Goal: Find specific page/section: Find specific page/section

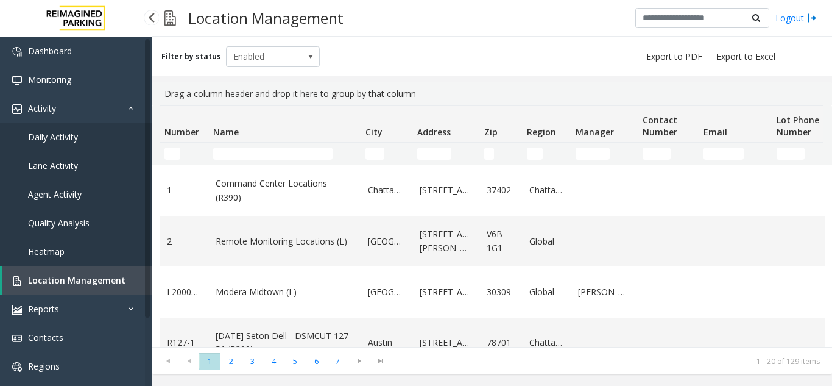
click at [58, 135] on span "Daily Activity" at bounding box center [53, 137] width 50 height 12
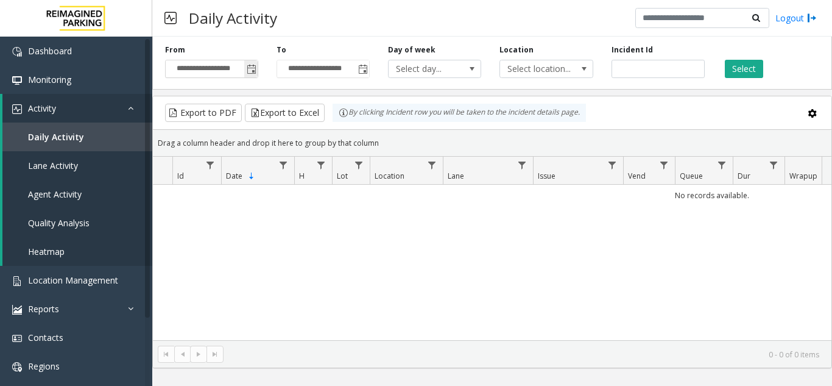
click at [245, 70] on span "Toggle popup" at bounding box center [250, 68] width 13 height 19
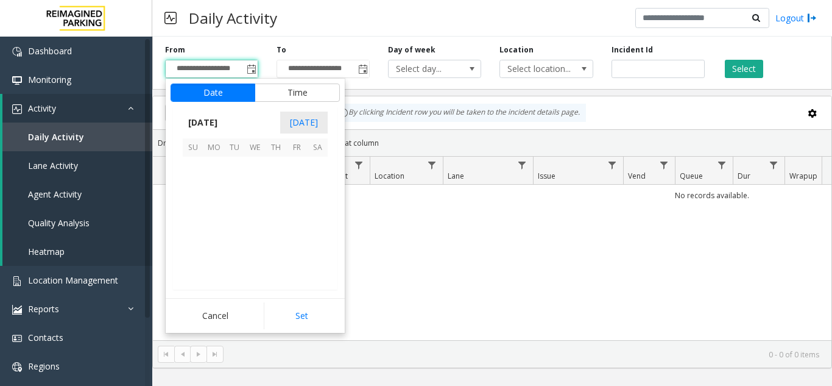
scroll to position [218551, 0]
click at [294, 211] on span "15" at bounding box center [296, 208] width 21 height 21
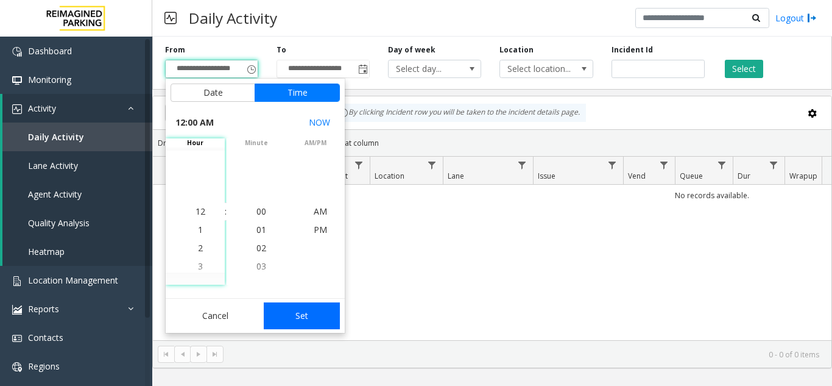
click at [290, 321] on button "Set" at bounding box center [302, 315] width 77 height 27
type input "**********"
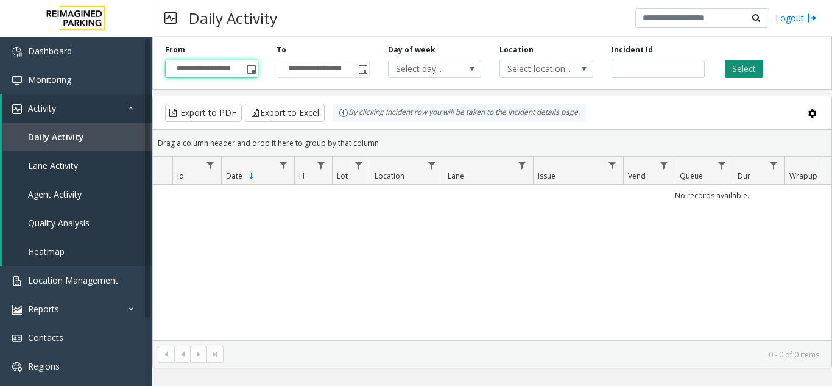
click at [739, 69] on button "Select" at bounding box center [744, 69] width 38 height 18
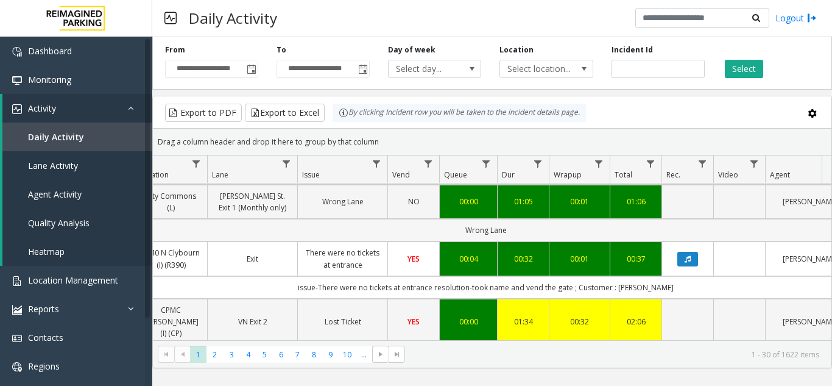
scroll to position [0, 236]
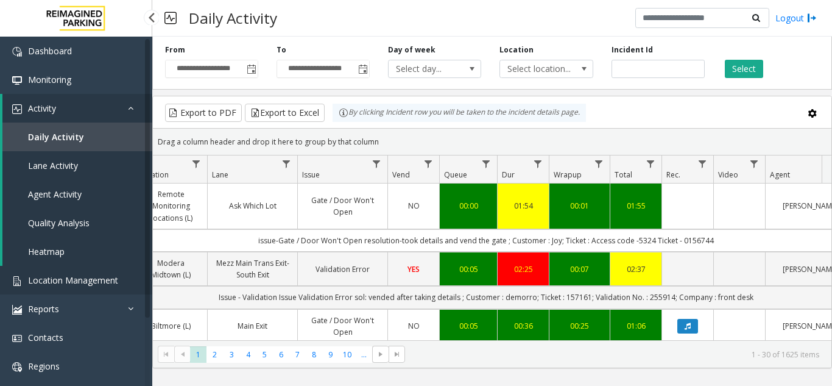
click at [119, 286] on link "Location Management" at bounding box center [76, 280] width 152 height 29
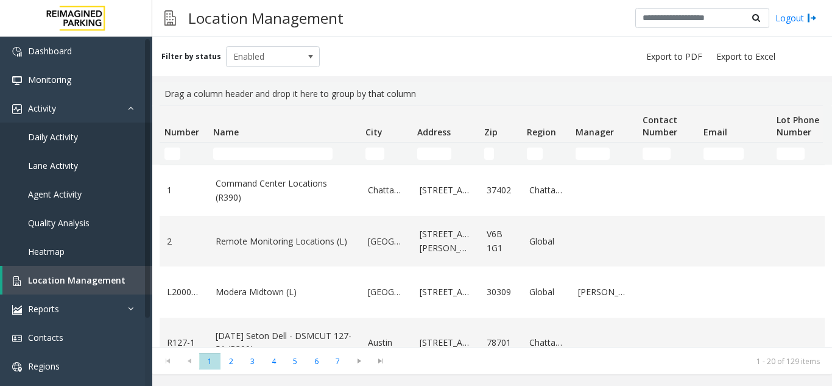
click at [254, 160] on td "Name Filter" at bounding box center [284, 154] width 152 height 22
click at [253, 154] on input "Name Filter" at bounding box center [272, 153] width 119 height 12
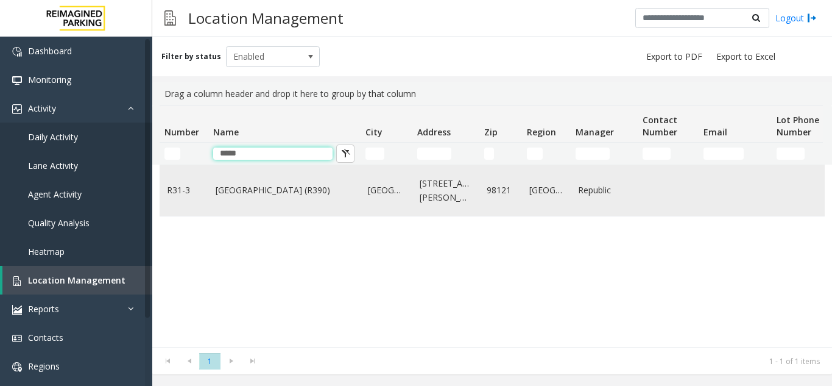
type input "****"
click at [243, 191] on link "Bell Street Garage (R390)" at bounding box center [285, 189] width 138 height 13
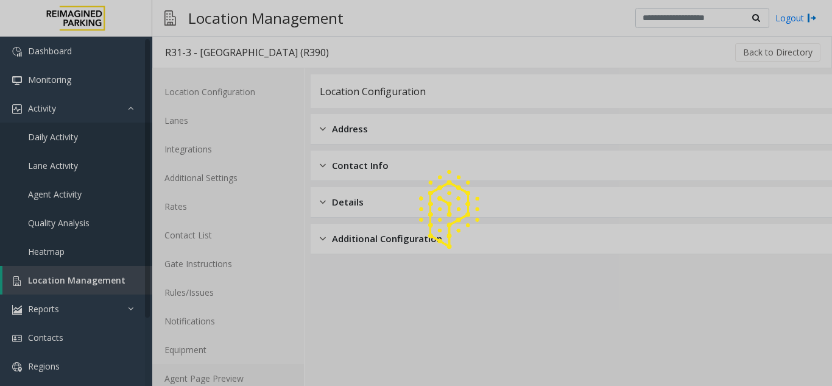
click at [193, 372] on link "Agent Page Preview" at bounding box center [228, 378] width 152 height 29
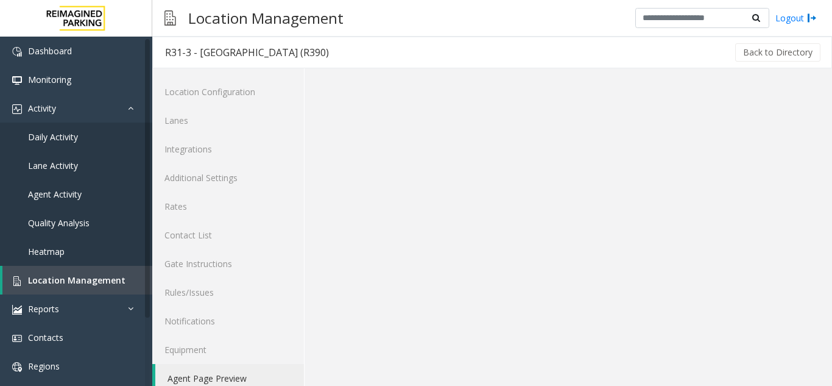
click at [193, 372] on link "Agent Page Preview" at bounding box center [229, 378] width 149 height 29
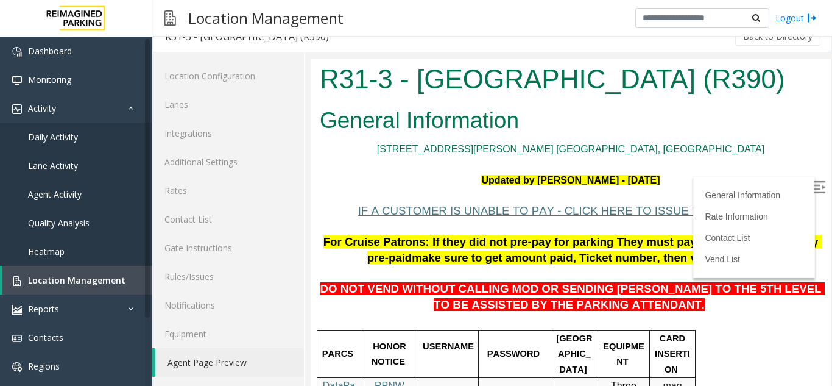
click at [813, 192] on img at bounding box center [819, 187] width 12 height 12
click at [66, 289] on link "Location Management" at bounding box center [77, 280] width 150 height 29
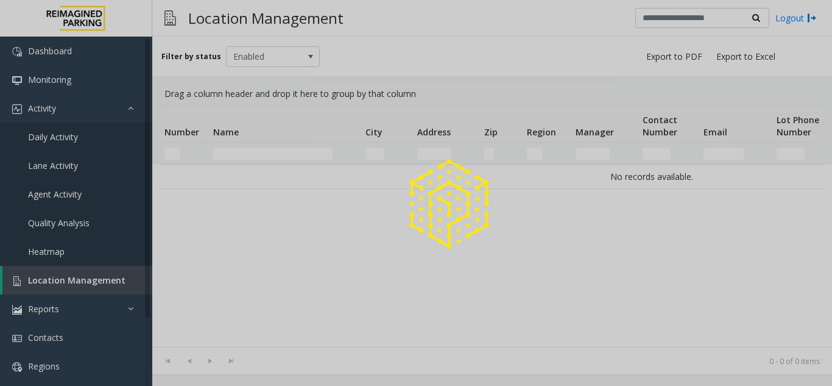
click at [66, 289] on div at bounding box center [416, 193] width 832 height 386
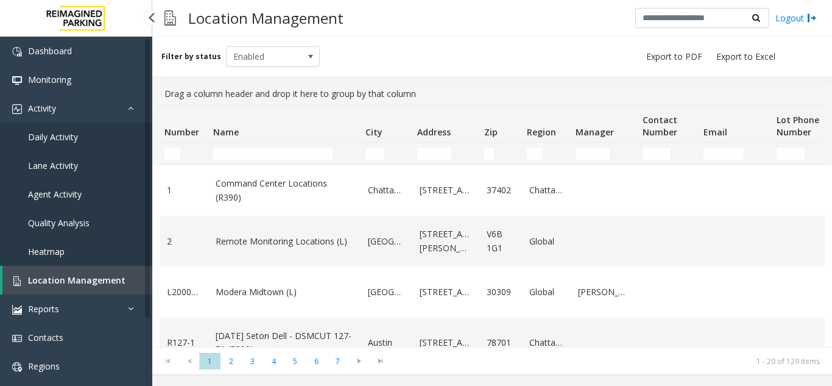
click at [106, 272] on link "Location Management" at bounding box center [77, 280] width 150 height 29
click at [263, 155] on input "Name Filter" at bounding box center [272, 153] width 119 height 12
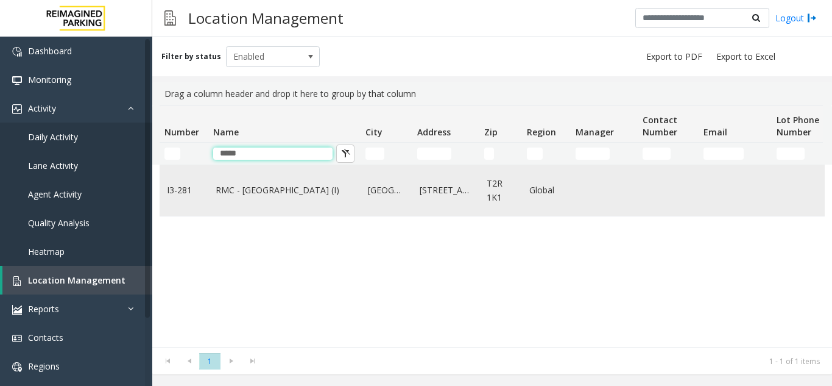
type input "*****"
click at [282, 200] on td "RMC - Mount Royal Village (I)" at bounding box center [284, 190] width 152 height 51
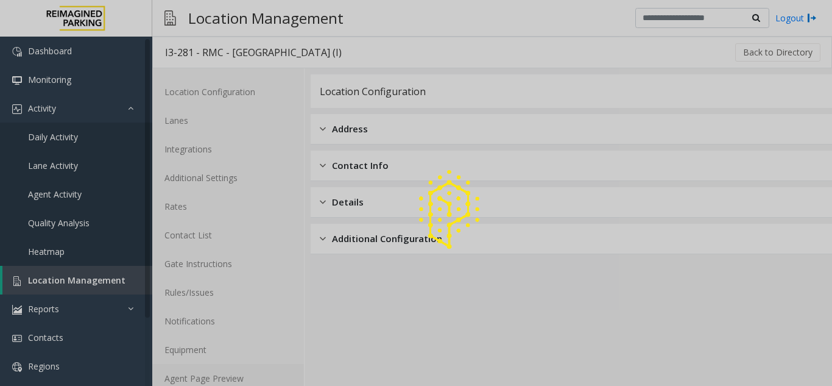
click at [229, 380] on link "Agent Page Preview" at bounding box center [228, 378] width 152 height 29
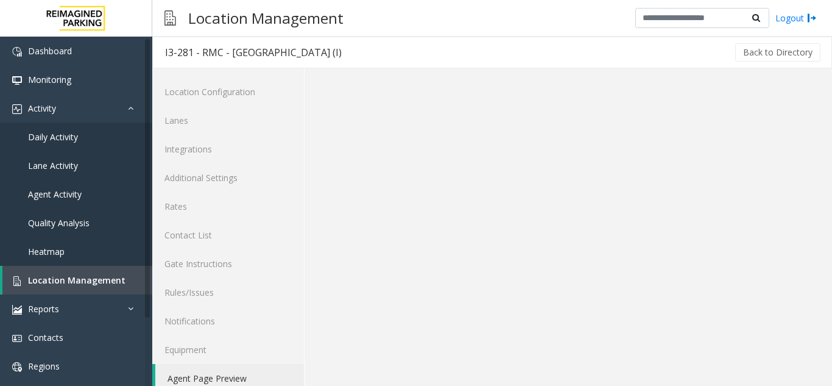
click at [229, 380] on link "Agent Page Preview" at bounding box center [229, 378] width 149 height 29
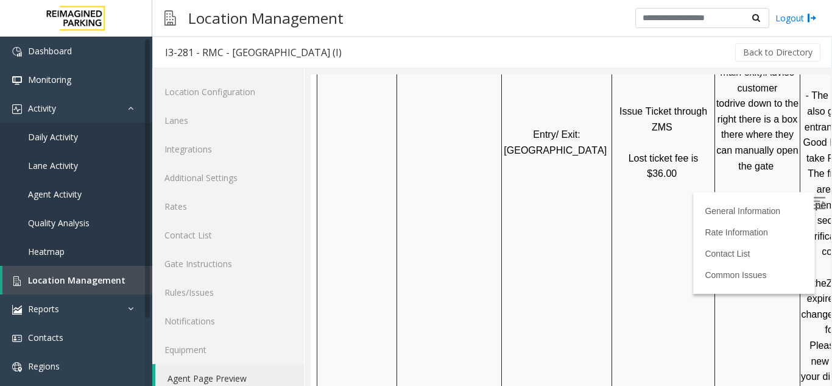
scroll to position [853, 0]
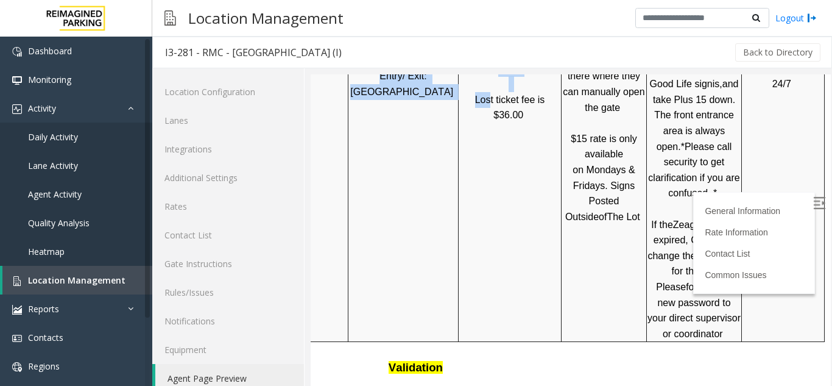
drag, startPoint x: 630, startPoint y: 233, endPoint x: 842, endPoint y: 191, distance: 215.6
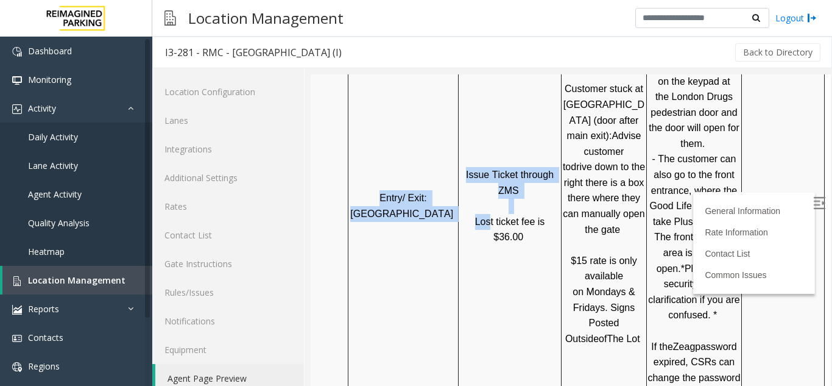
click at [813, 205] on img at bounding box center [819, 203] width 12 height 12
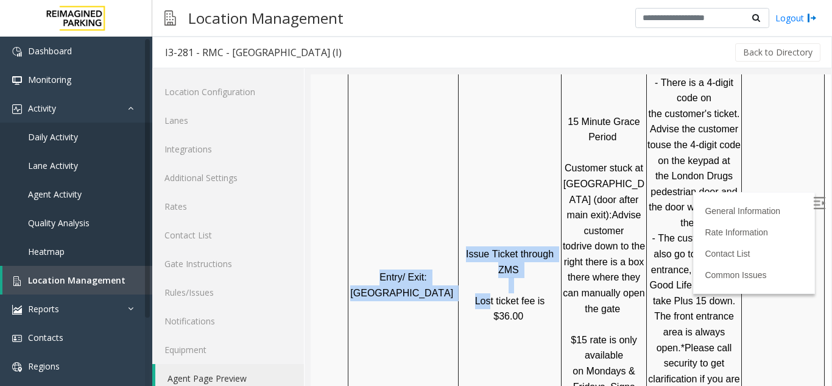
scroll to position [670, 172]
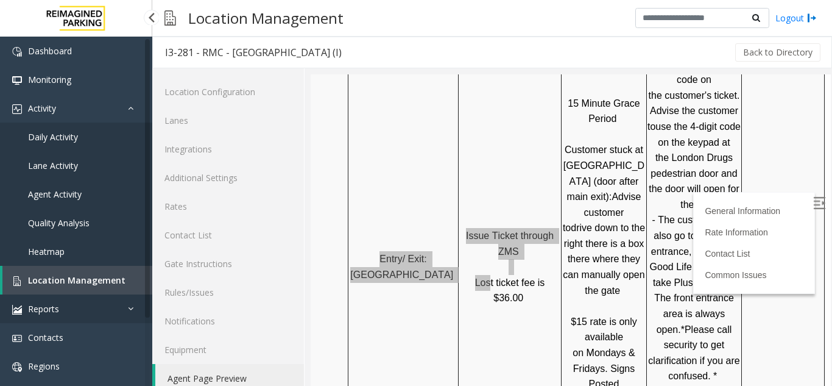
click at [3, 307] on link "Reports" at bounding box center [76, 308] width 152 height 29
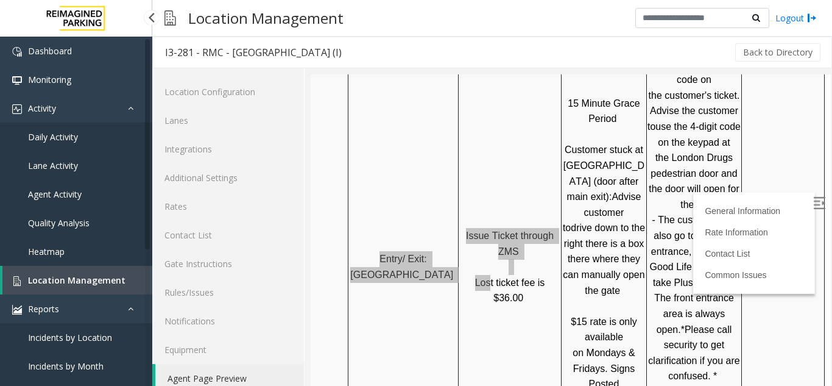
click at [37, 279] on span "Location Management" at bounding box center [76, 280] width 97 height 12
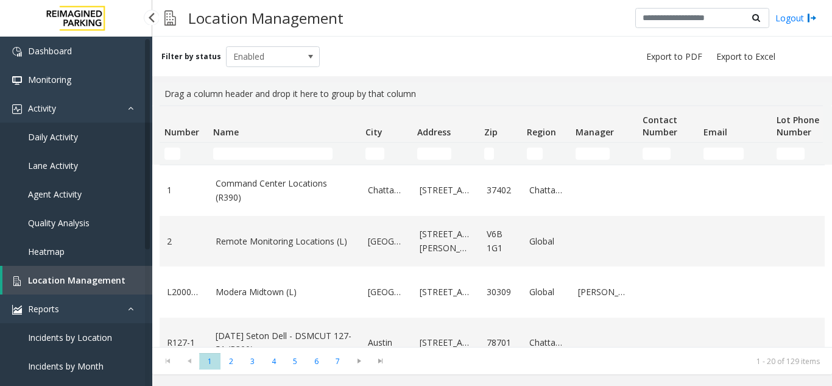
click at [84, 141] on link "Daily Activity" at bounding box center [76, 136] width 152 height 29
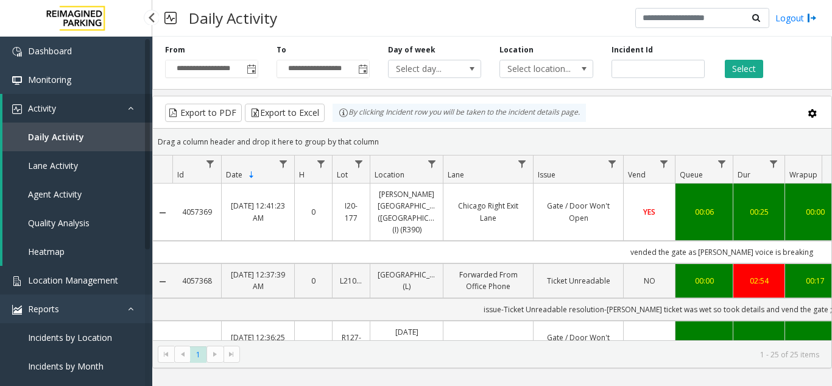
click at [97, 282] on span "Location Management" at bounding box center [73, 280] width 90 height 12
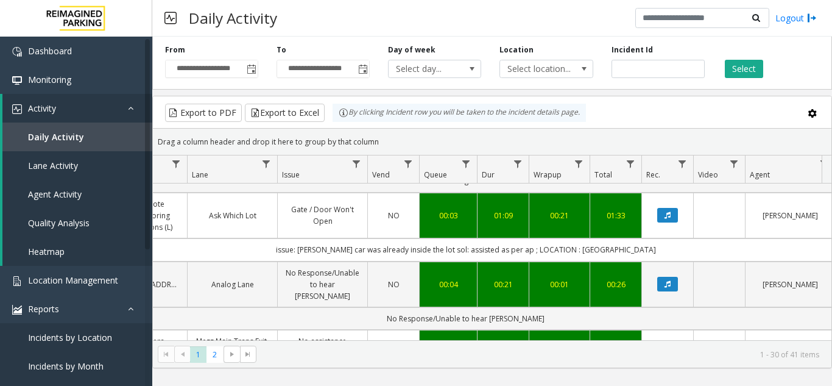
scroll to position [1679, 256]
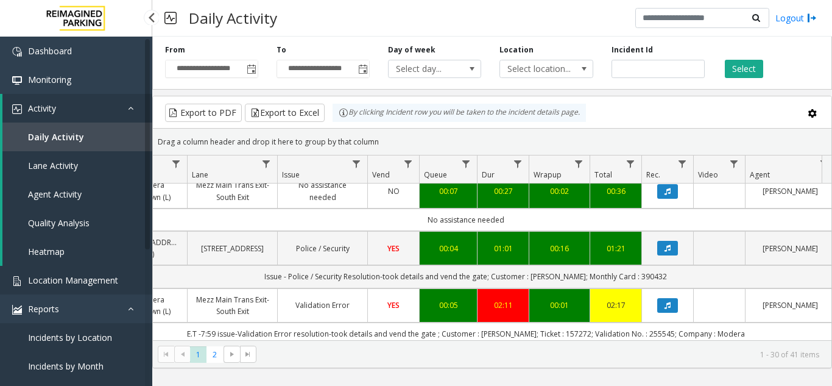
click at [110, 282] on span "Location Management" at bounding box center [73, 280] width 90 height 12
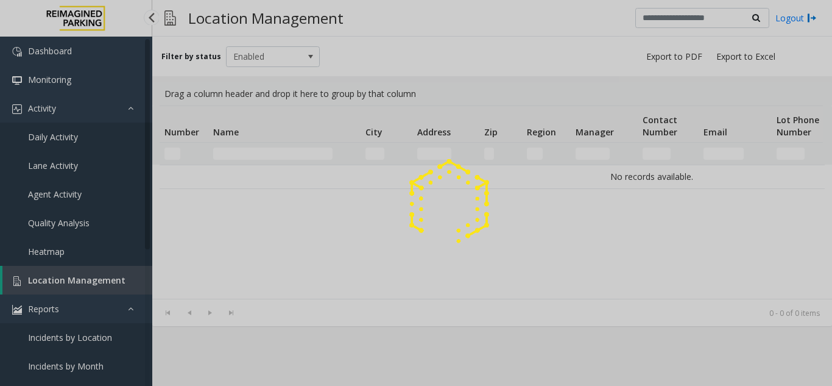
click at [110, 282] on div at bounding box center [416, 193] width 832 height 386
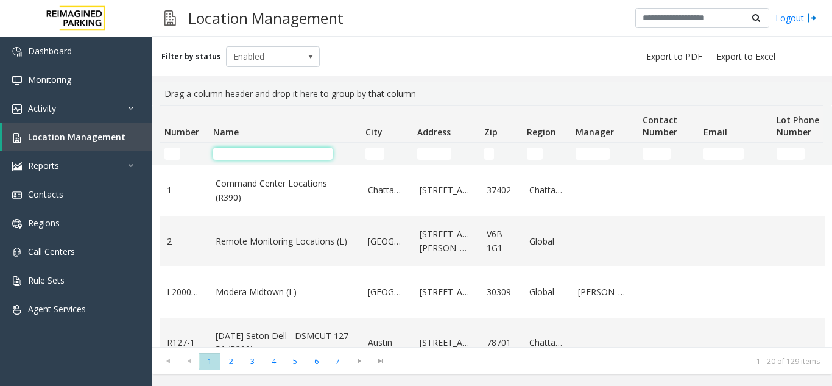
click at [235, 157] on input "Name Filter" at bounding box center [272, 153] width 119 height 12
click at [372, 158] on input "City Filter" at bounding box center [375, 153] width 19 height 12
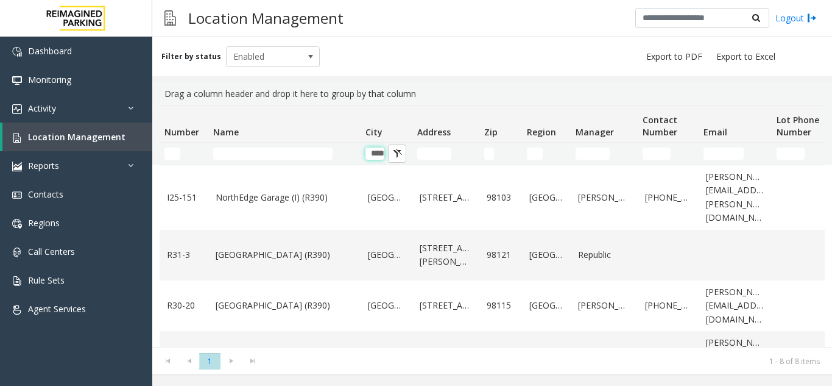
type input "****"
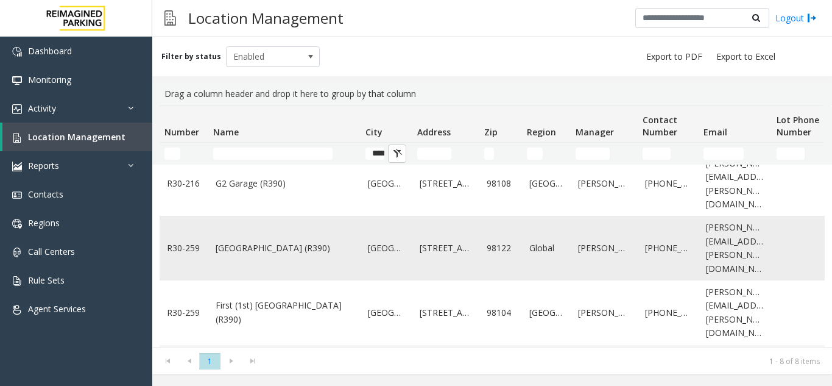
scroll to position [247, 0]
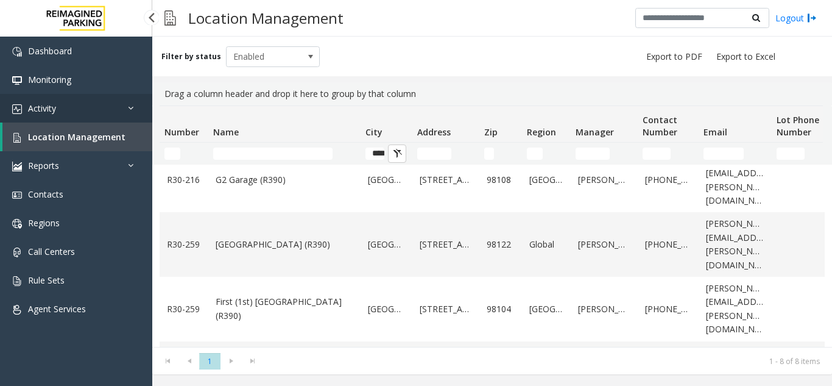
click at [127, 118] on link "Activity" at bounding box center [76, 108] width 152 height 29
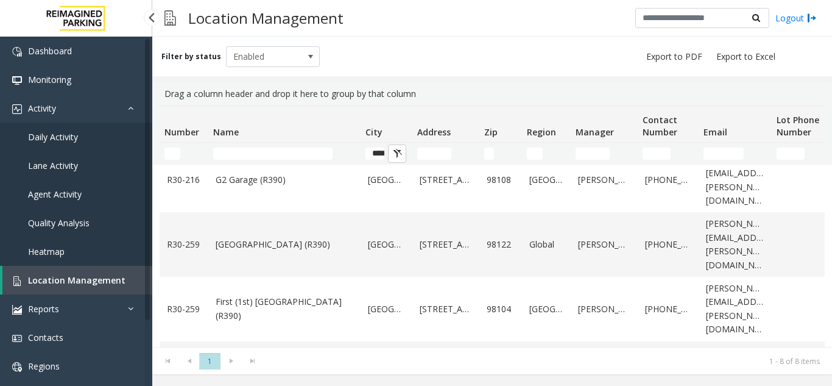
click at [113, 147] on link "Daily Activity" at bounding box center [76, 136] width 152 height 29
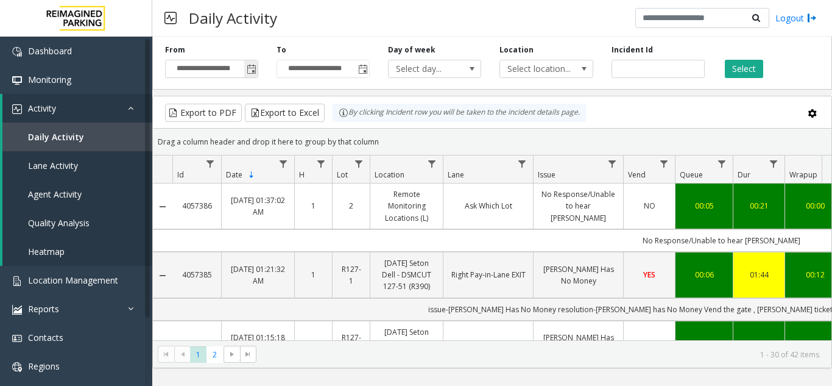
click at [254, 66] on span "Toggle popup" at bounding box center [252, 70] width 10 height 10
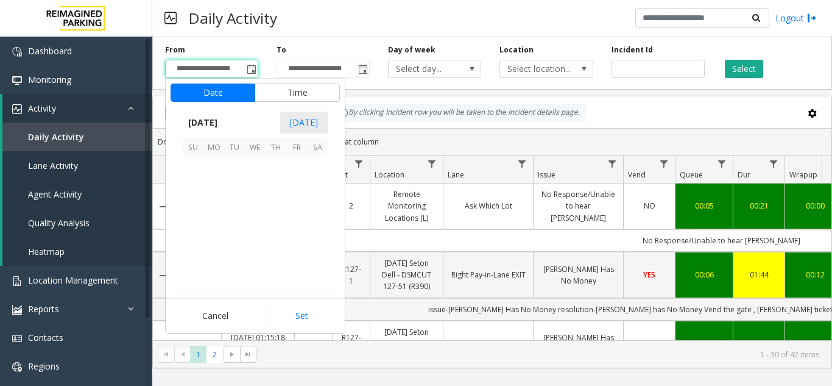
scroll to position [218551, 0]
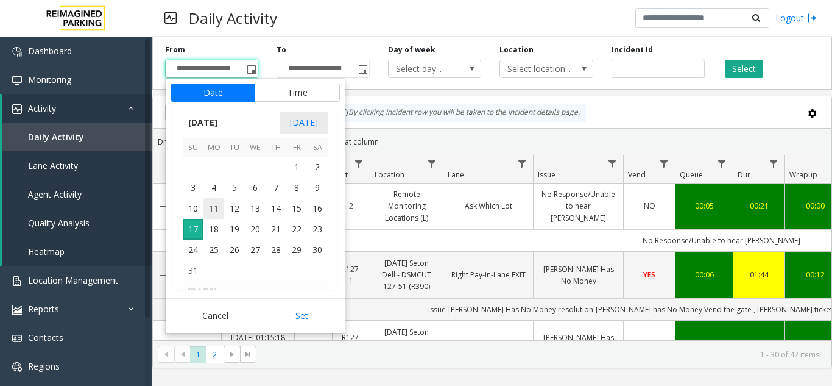
click at [218, 209] on span "11" at bounding box center [214, 208] width 21 height 21
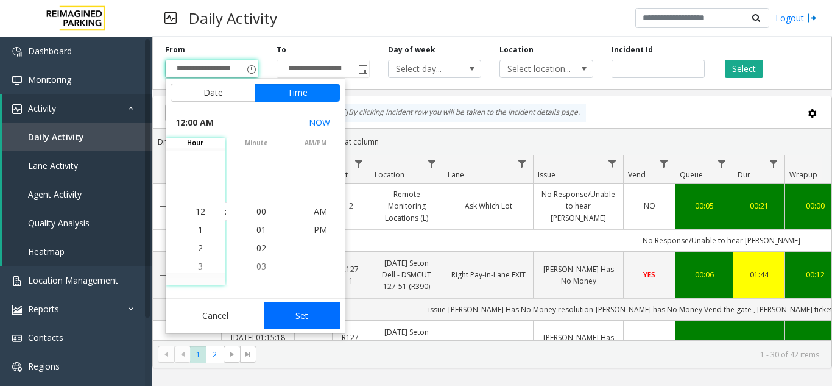
click at [313, 316] on button "Set" at bounding box center [302, 315] width 77 height 27
type input "**********"
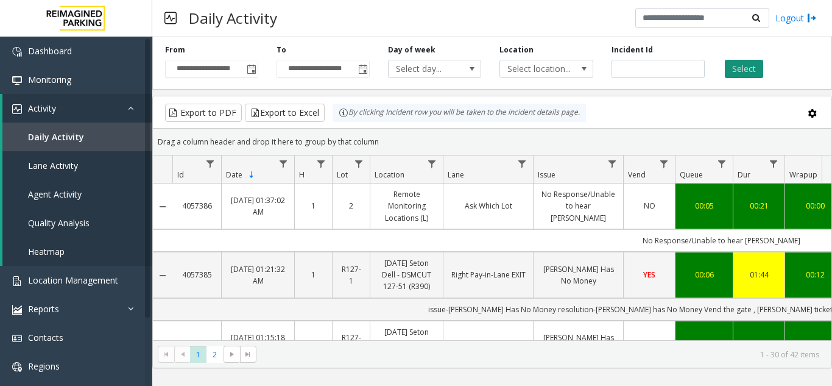
click at [748, 76] on button "Select" at bounding box center [744, 69] width 38 height 18
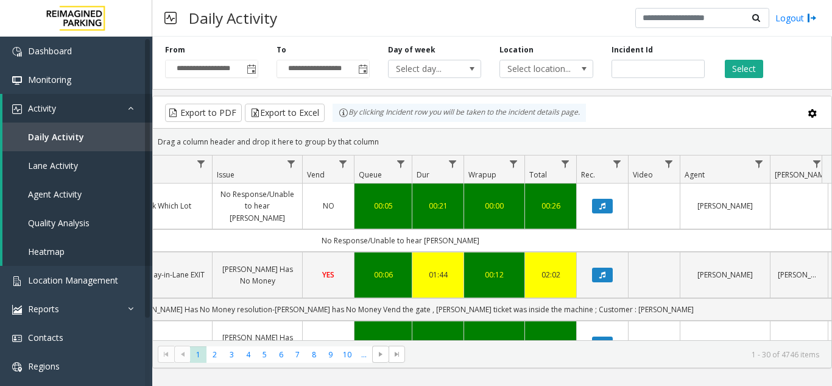
scroll to position [0, 448]
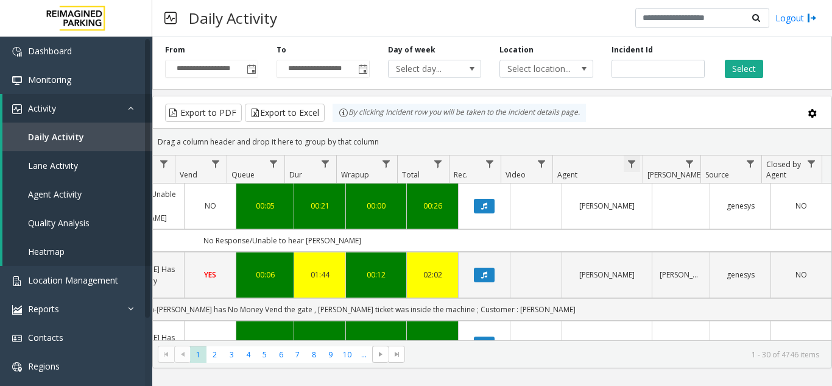
click at [631, 168] on span "Data table" at bounding box center [632, 164] width 10 height 10
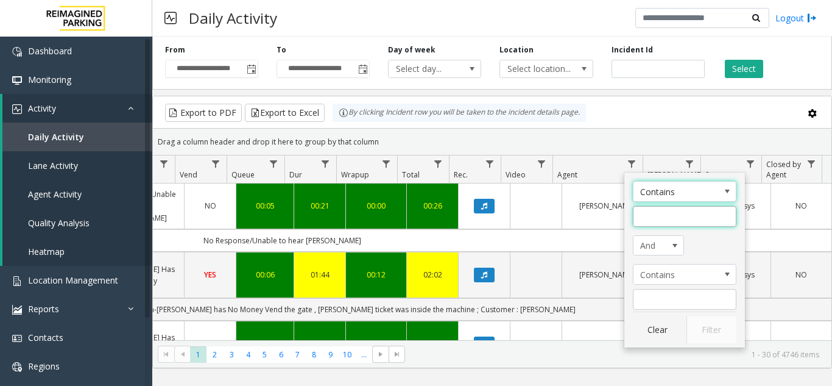
click at [685, 223] on input "Agent Filter" at bounding box center [685, 216] width 104 height 21
type input "****"
click button "Filter" at bounding box center [712, 329] width 50 height 27
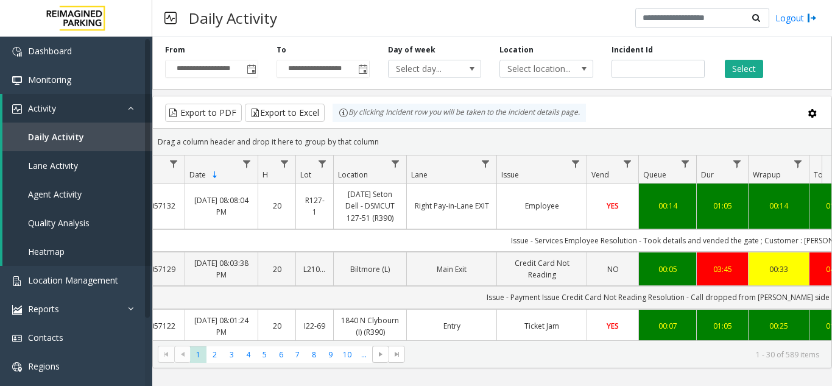
scroll to position [0, 33]
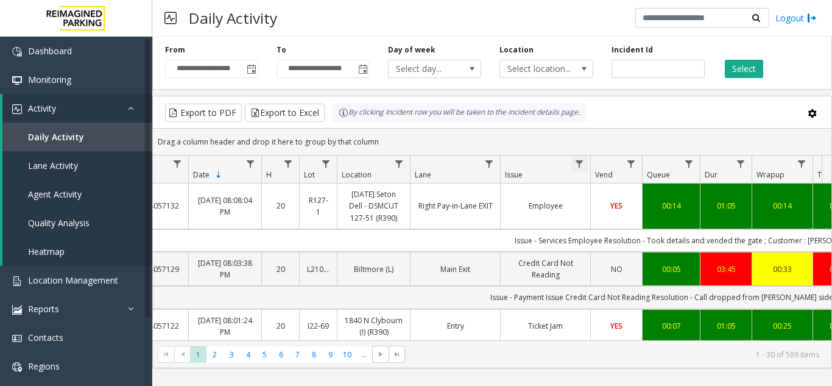
click at [584, 168] on span "Data table" at bounding box center [580, 164] width 10 height 10
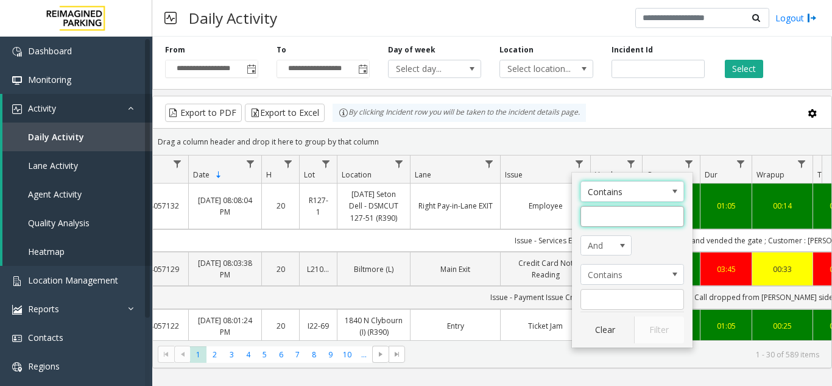
click at [600, 222] on input "Issue Filter" at bounding box center [633, 216] width 104 height 21
type input "*"
type input "******"
click button "Filter" at bounding box center [659, 329] width 50 height 27
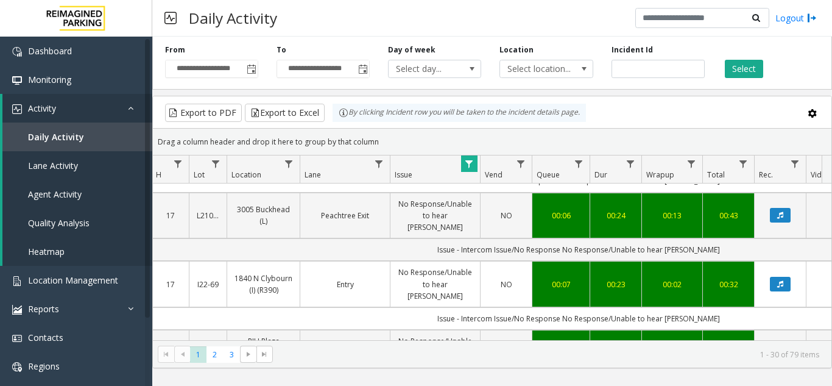
scroll to position [670, 143]
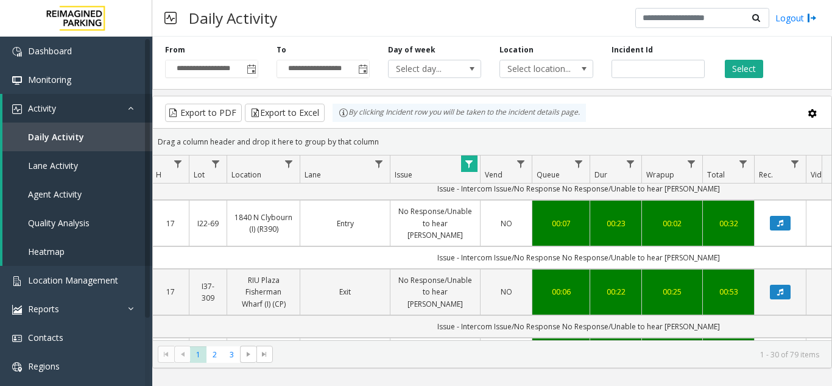
click at [785, 359] on button "Data table" at bounding box center [780, 366] width 21 height 15
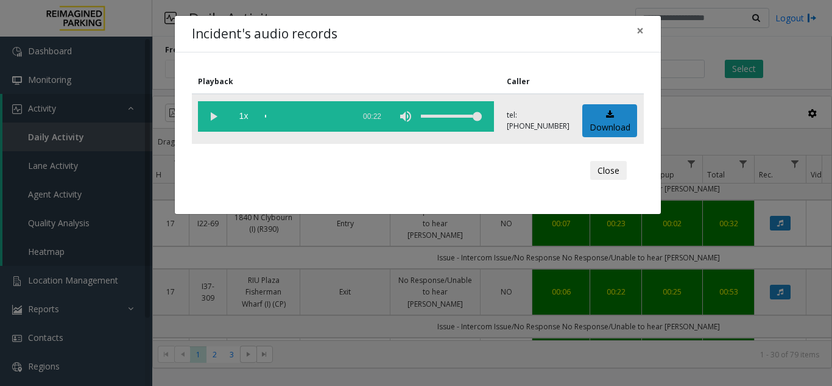
click at [205, 110] on vg-play-pause at bounding box center [213, 116] width 30 height 30
click at [646, 42] on button "×" at bounding box center [640, 31] width 24 height 30
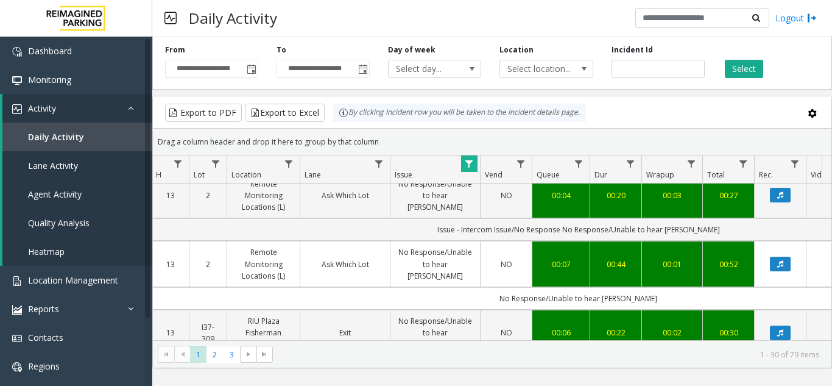
scroll to position [1668, 143]
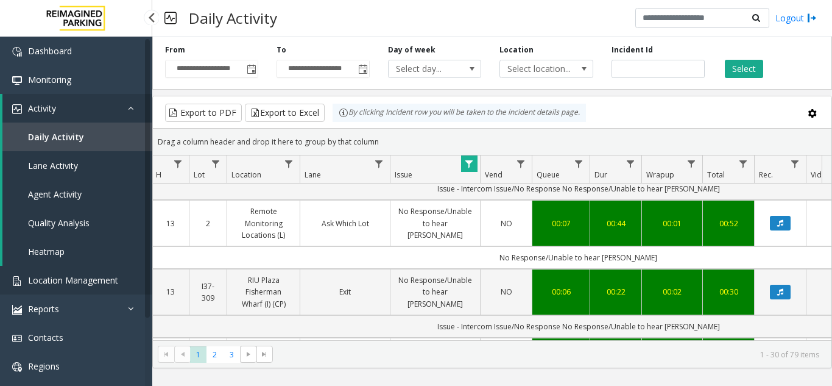
click at [74, 280] on span "Location Management" at bounding box center [73, 280] width 90 height 12
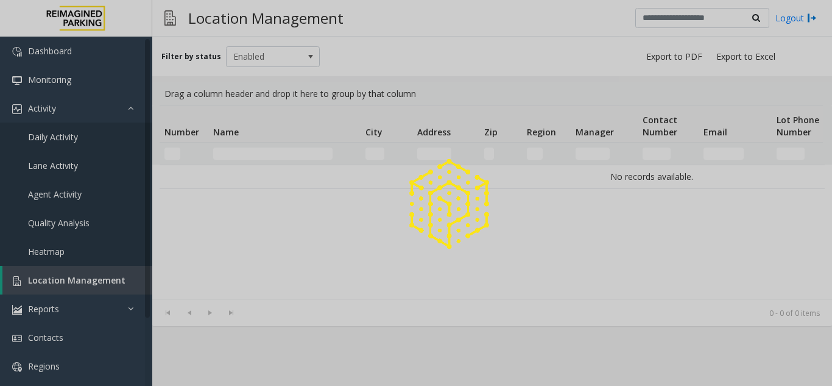
click at [74, 280] on div at bounding box center [416, 193] width 832 height 386
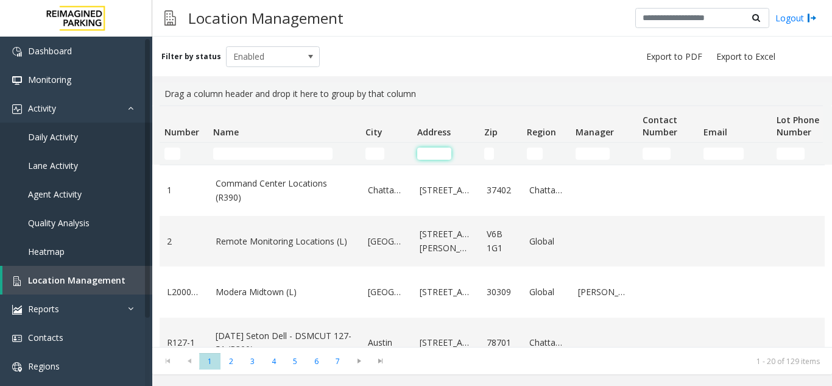
click at [437, 152] on input "Address Filter" at bounding box center [434, 153] width 34 height 12
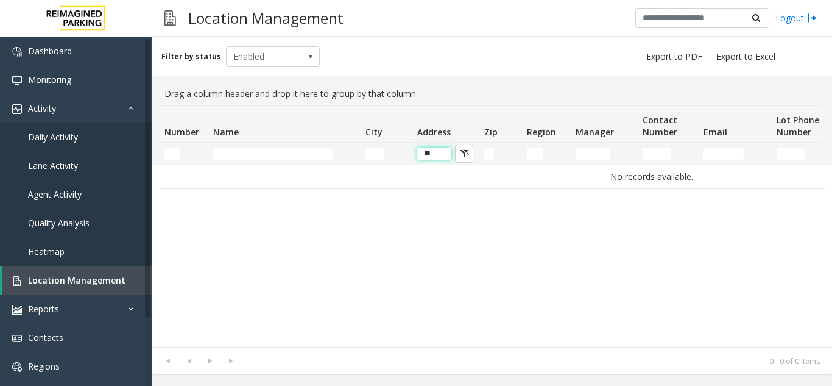
type input "*"
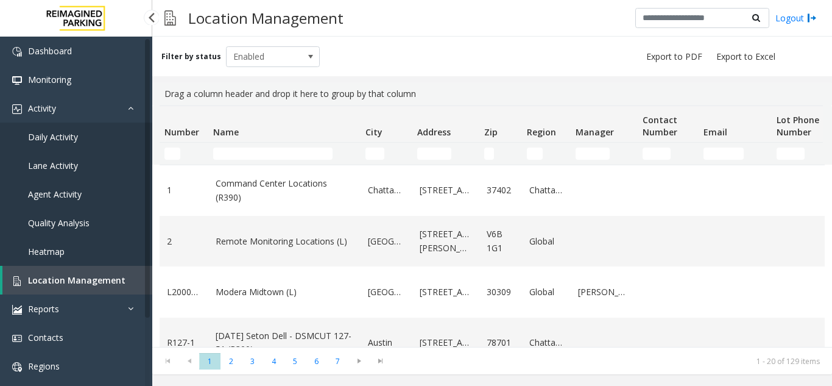
click at [59, 277] on span "Location Management" at bounding box center [76, 280] width 97 height 12
click at [432, 149] on input "Address Filter" at bounding box center [434, 153] width 34 height 12
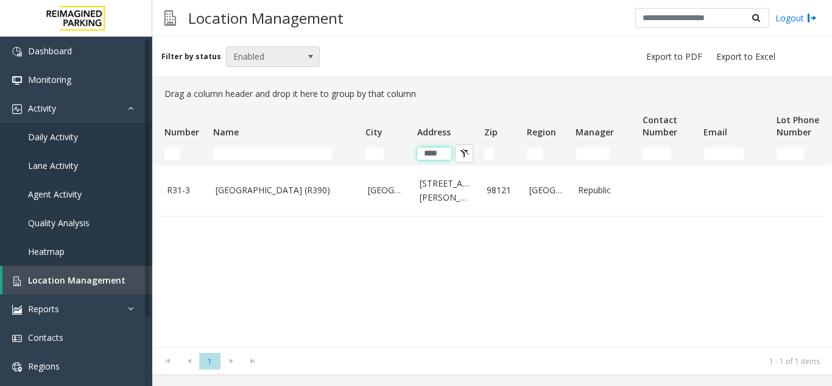
type input "****"
click at [277, 56] on span "Enabled" at bounding box center [264, 56] width 74 height 19
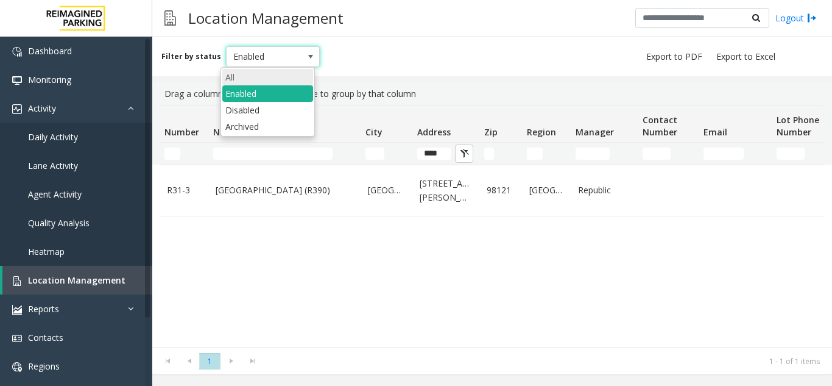
click at [271, 72] on li "All" at bounding box center [267, 77] width 91 height 16
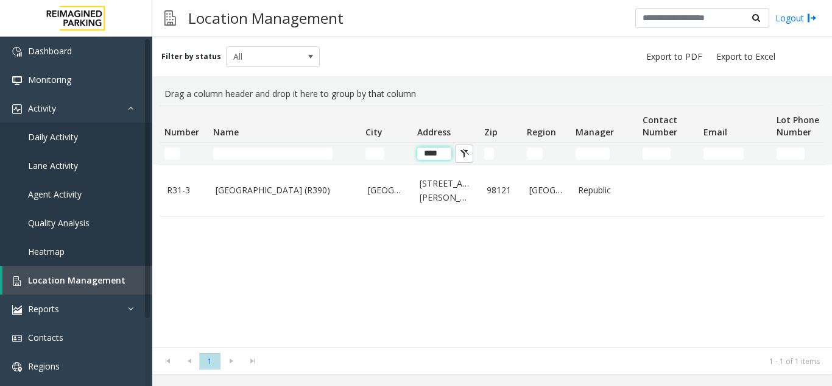
click at [441, 154] on input "****" at bounding box center [434, 153] width 34 height 12
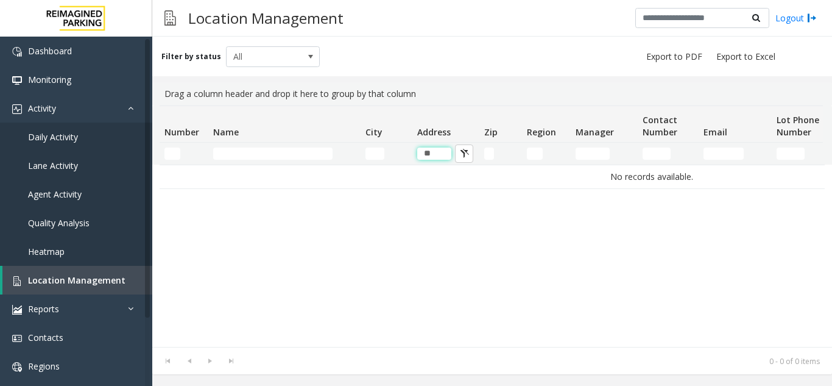
type input "*"
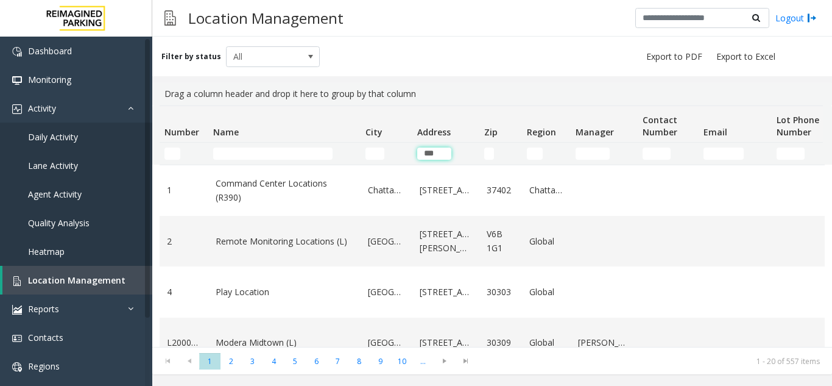
type input "****"
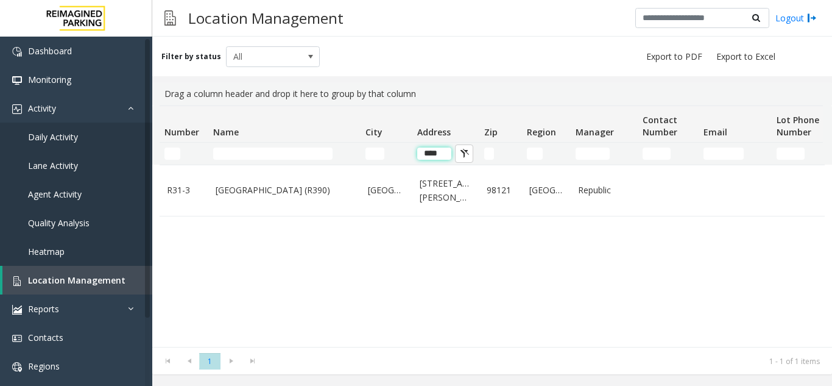
click at [442, 157] on input "****" at bounding box center [434, 153] width 34 height 12
click at [436, 160] on td "****" at bounding box center [446, 154] width 67 height 22
click at [445, 155] on input "****" at bounding box center [434, 153] width 34 height 12
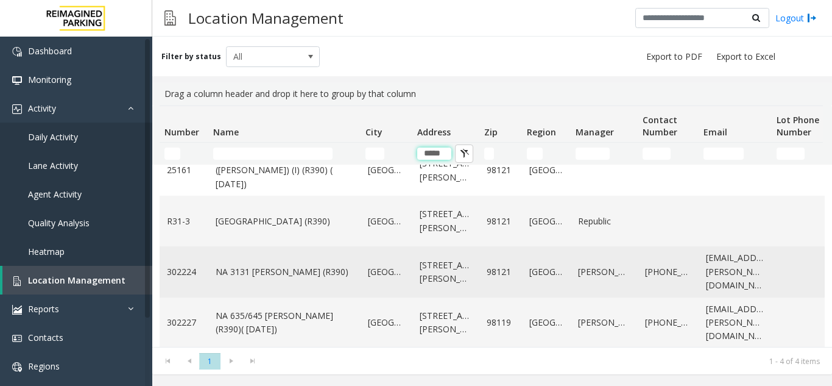
scroll to position [31, 0]
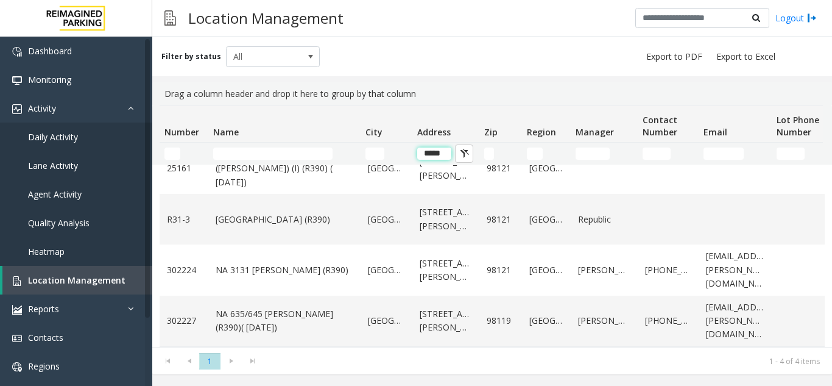
click at [442, 157] on input "*****" at bounding box center [434, 153] width 34 height 12
type input "*****"
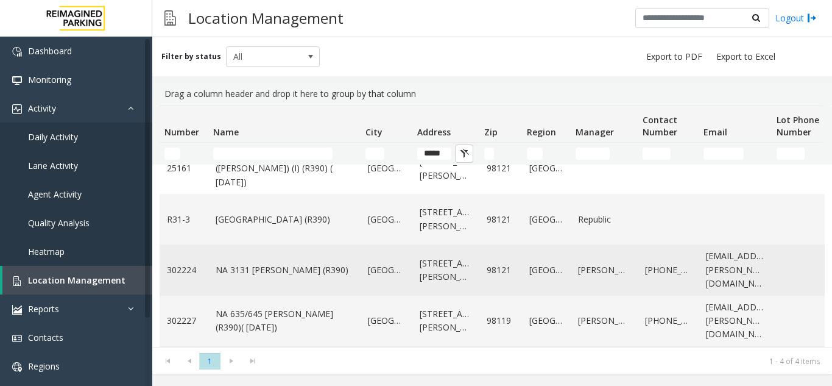
scroll to position [0, 0]
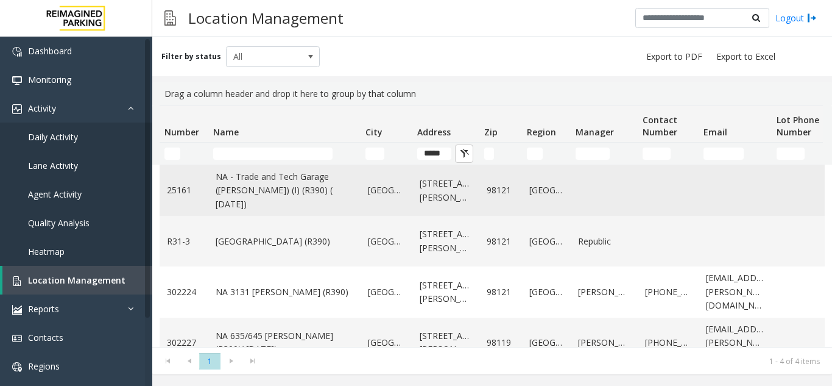
click at [307, 179] on link "NA - Trade and Tech Garage (Elliott Garage) (I) (R390) ( 10/5/2023)" at bounding box center [285, 190] width 138 height 41
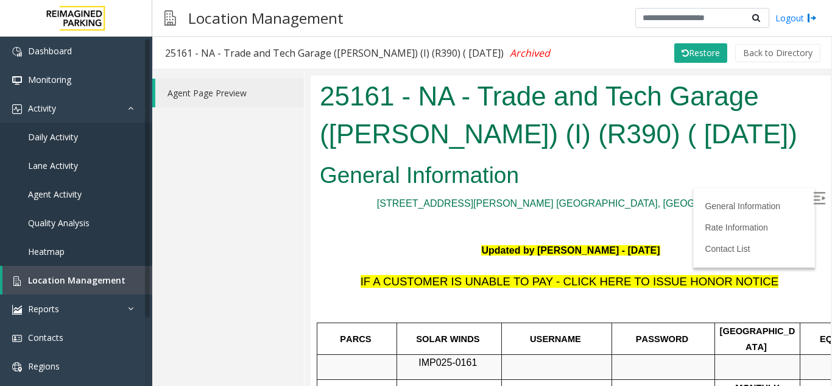
click at [815, 191] on img at bounding box center [819, 197] width 12 height 12
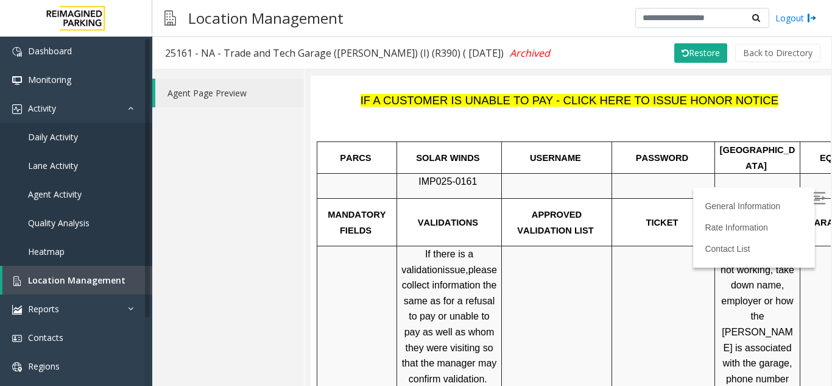
scroll to position [122, 0]
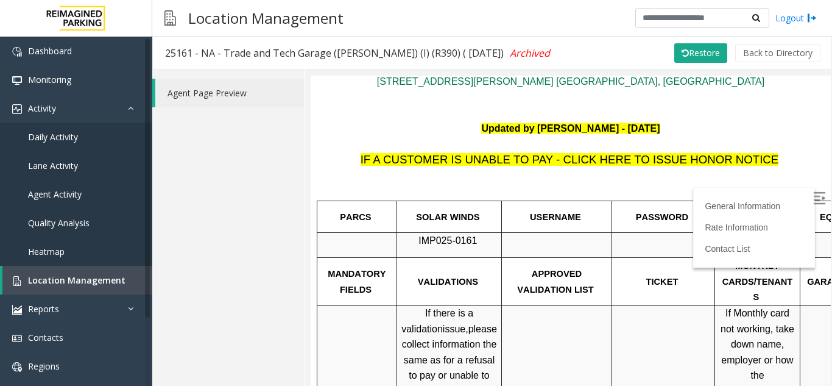
click at [444, 236] on span "IMP025-0161" at bounding box center [448, 240] width 58 height 10
copy p "IMP025-0161"
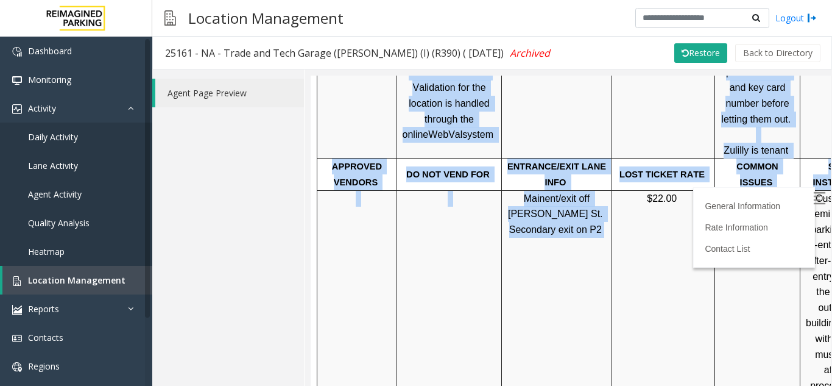
scroll to position [487, 163]
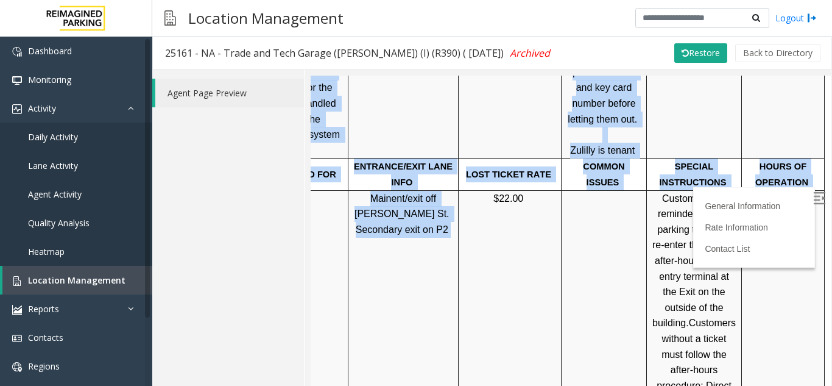
drag, startPoint x: 626, startPoint y: 230, endPoint x: 960, endPoint y: 238, distance: 334.0
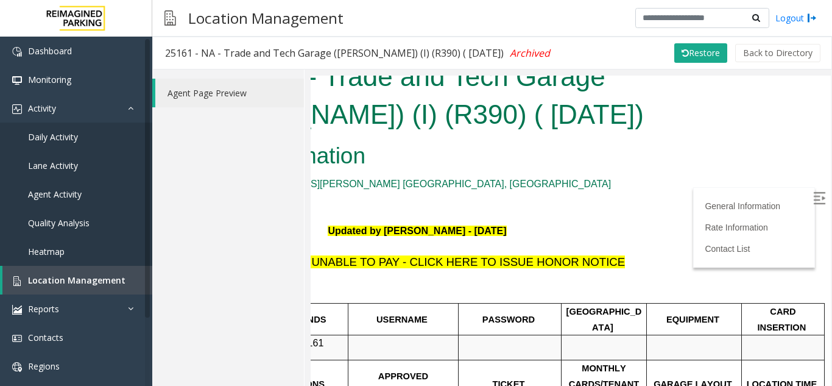
scroll to position [0, 163]
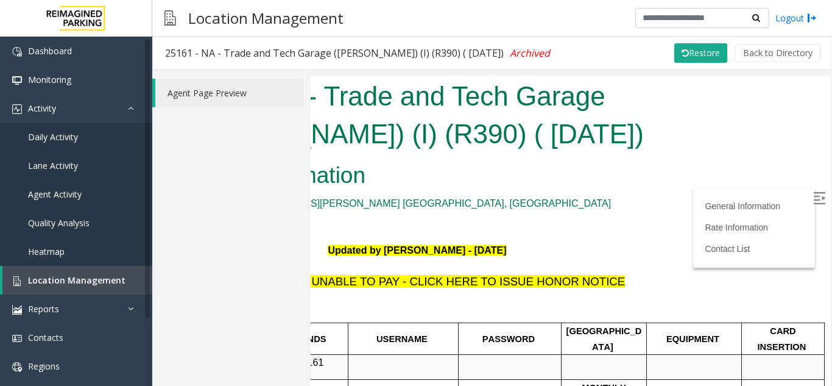
drag, startPoint x: 420, startPoint y: 165, endPoint x: 428, endPoint y: 184, distance: 20.7
click at [424, 173] on h2 "General Information" at bounding box center [417, 175] width 502 height 32
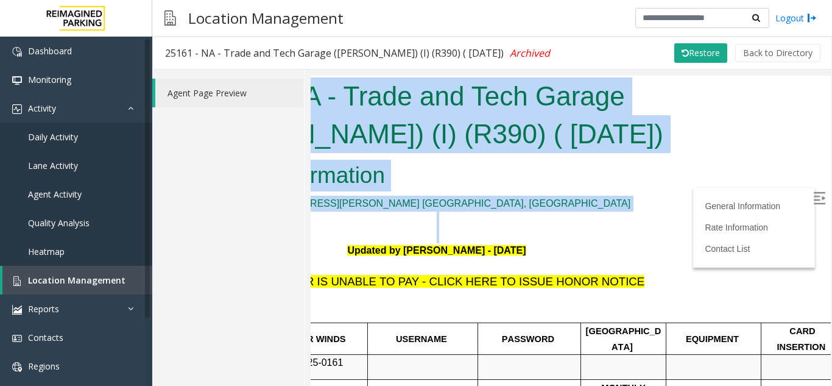
scroll to position [0, 0]
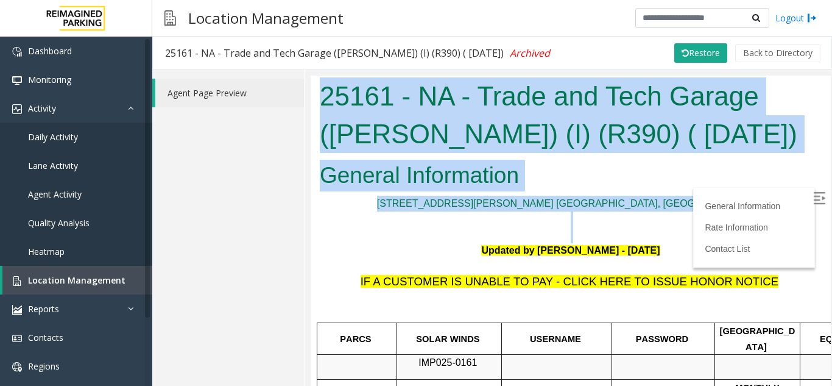
drag, startPoint x: 551, startPoint y: 232, endPoint x: 484, endPoint y: 225, distance: 67.4
click at [311, 204] on html "25161 - NA - Trade and Tech Garage (Elliott Garage) (I) (R390) ( 10/5/2023) Gen…" at bounding box center [571, 230] width 520 height 310
click at [515, 228] on p at bounding box center [571, 235] width 502 height 16
click at [469, 224] on p at bounding box center [571, 219] width 502 height 16
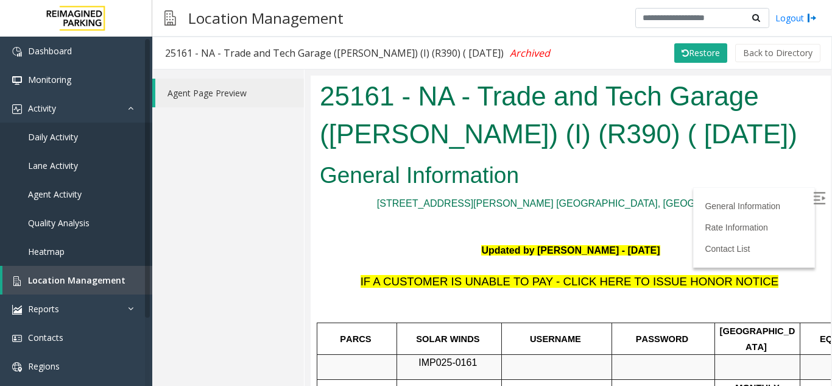
scroll to position [61, 0]
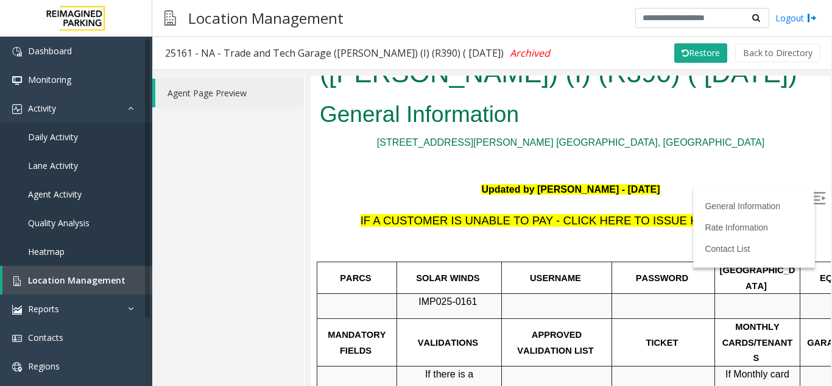
click at [501, 224] on span "IF A CUSTOMER IS UNABLE TO PAY - CLICK HERE TO ISSUE HONOR NOTICE" at bounding box center [570, 219] width 419 height 13
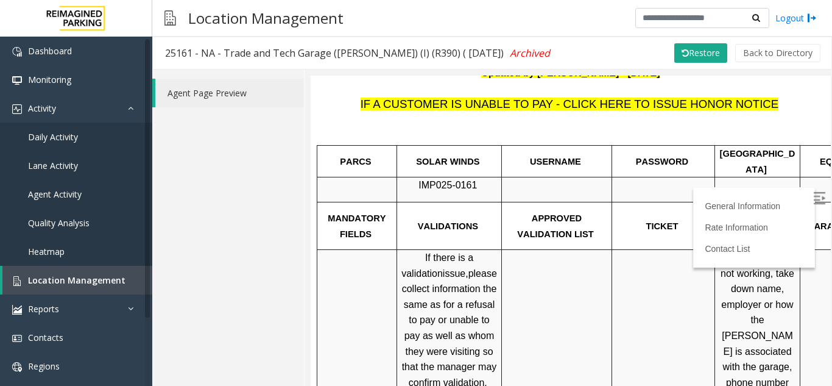
scroll to position [244, 0]
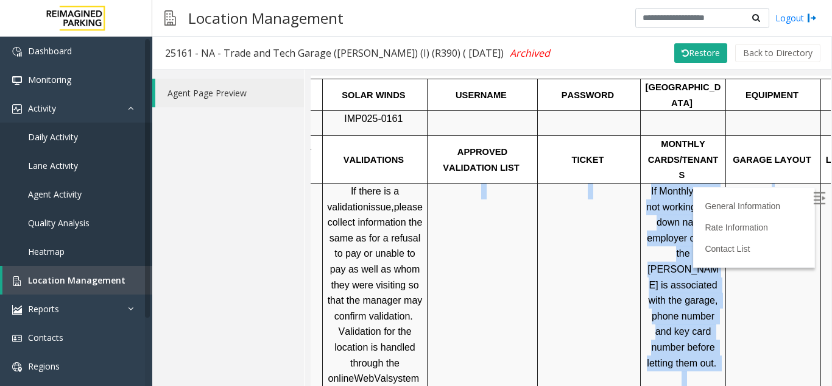
drag, startPoint x: 517, startPoint y: 291, endPoint x: 733, endPoint y: 282, distance: 215.9
click at [802, 304] on tr "If there is a validation issue, please collect information the same as for a re…" at bounding box center [573, 292] width 661 height 219
click at [716, 278] on span "If Monthly card not working, take down name, employer or how the parker is asso…" at bounding box center [685, 276] width 76 height 182
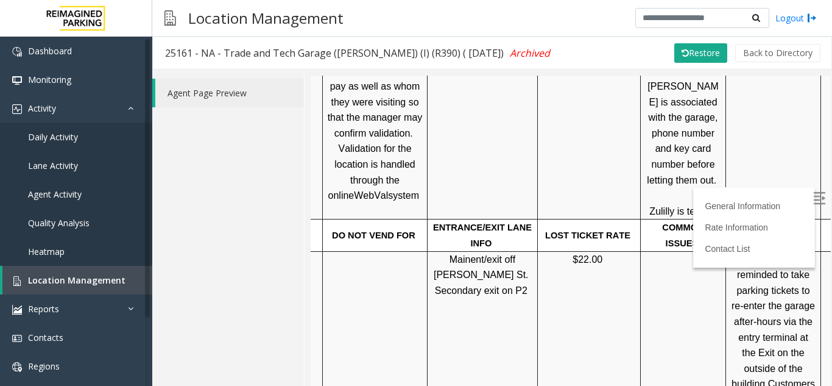
scroll to position [487, 74]
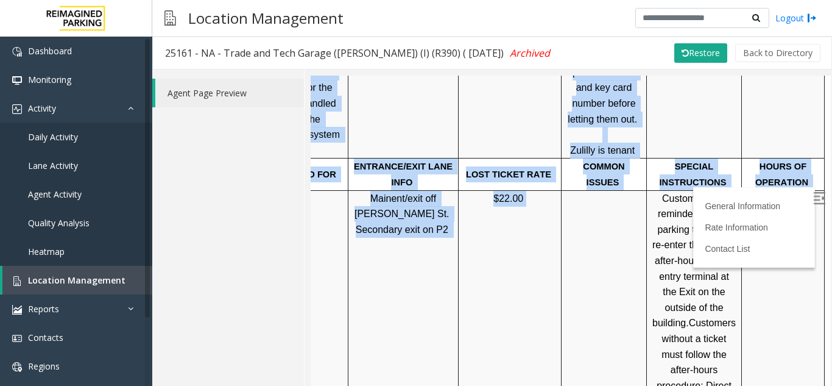
drag, startPoint x: 714, startPoint y: 285, endPoint x: 826, endPoint y: 286, distance: 112.1
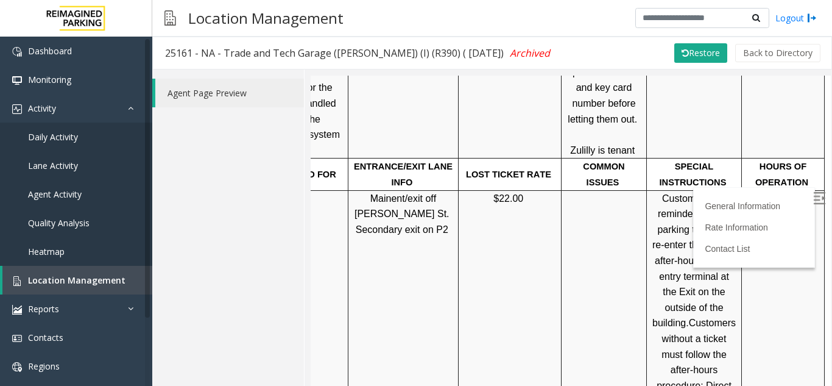
click at [678, 272] on span "Customers are reminded to take parking tickets to re-enter the garage after-hou…" at bounding box center [696, 260] width 86 height 135
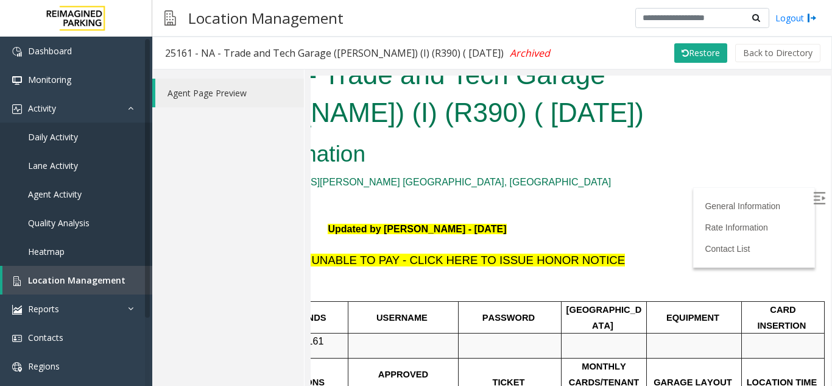
scroll to position [0, 163]
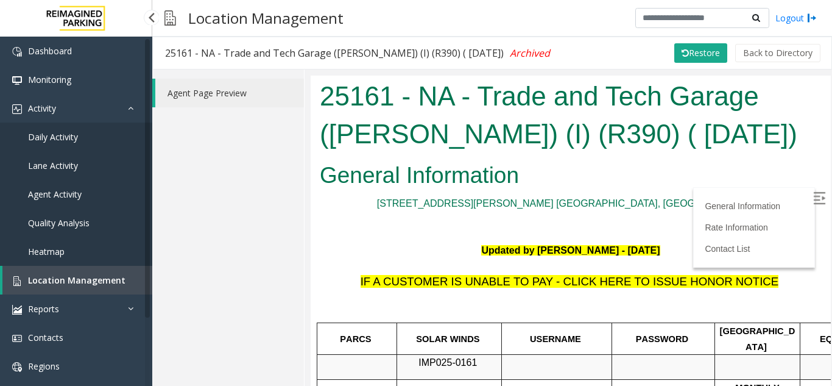
click at [39, 280] on span "Location Management" at bounding box center [76, 280] width 97 height 12
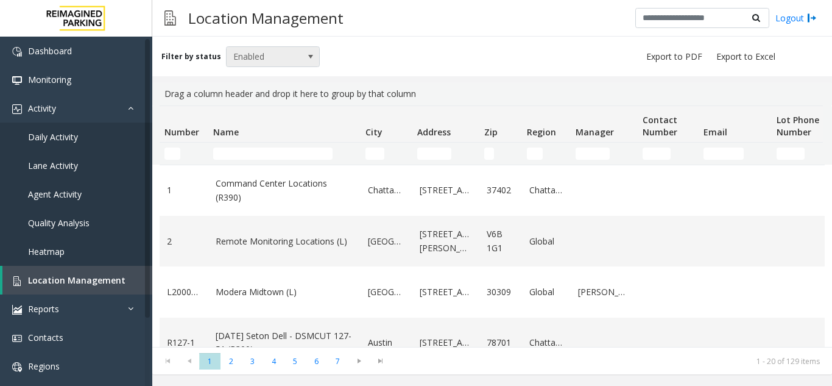
click at [257, 62] on span "Enabled" at bounding box center [264, 56] width 74 height 19
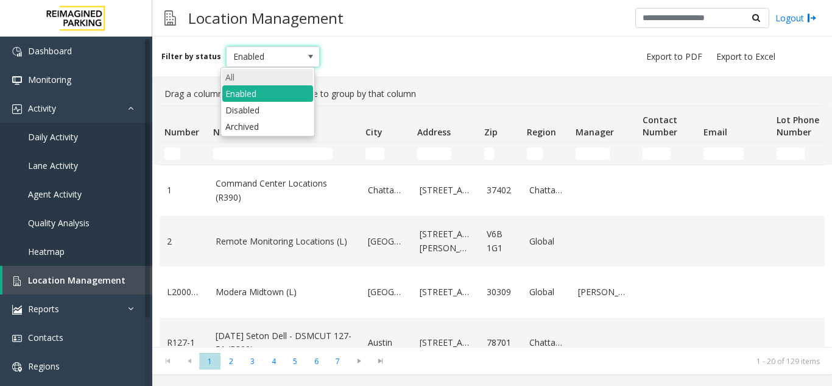
click at [264, 76] on li "All" at bounding box center [267, 77] width 91 height 16
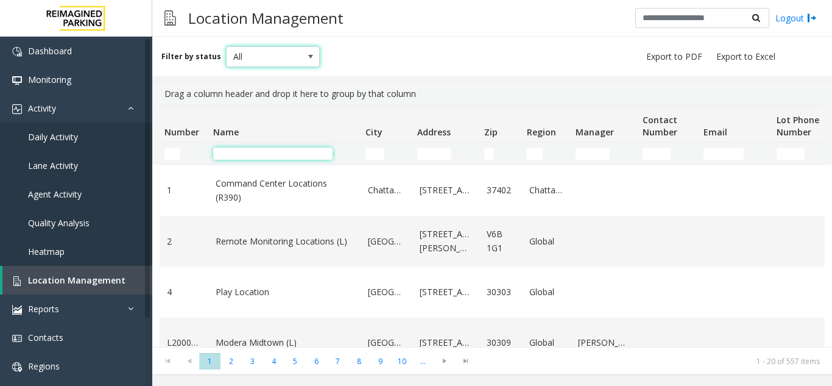
click at [250, 151] on input "Name Filter" at bounding box center [272, 153] width 119 height 12
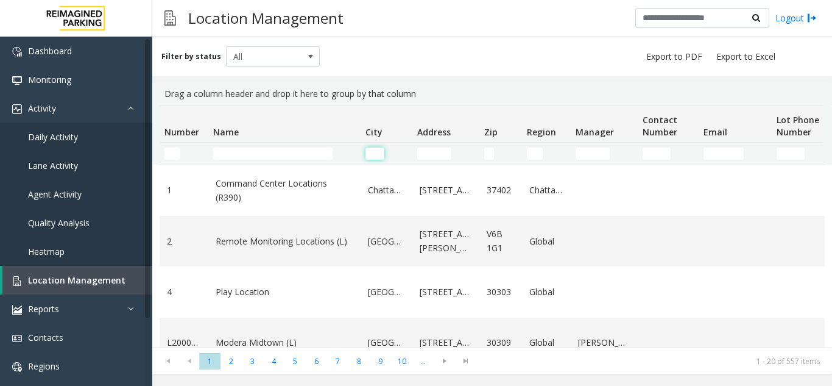
click at [381, 151] on input "City Filter" at bounding box center [375, 153] width 19 height 12
click at [446, 158] on input "Address Filter" at bounding box center [434, 153] width 34 height 12
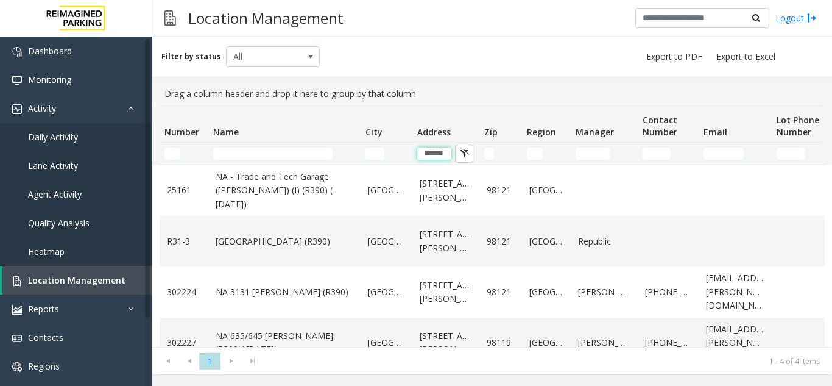
type input "******"
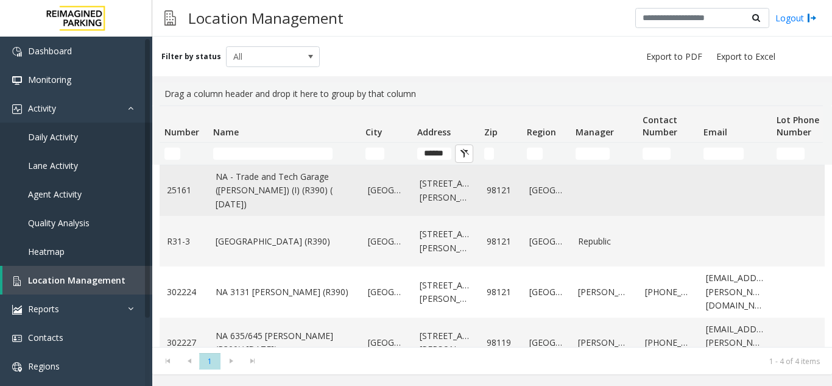
click at [249, 193] on link "NA - Trade and Tech Garage (Elliott Garage) (I) (R390) ( 10/5/2023)" at bounding box center [285, 190] width 138 height 41
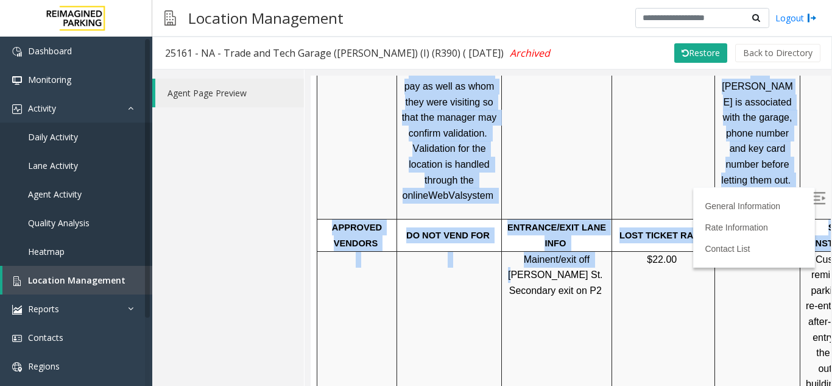
scroll to position [427, 163]
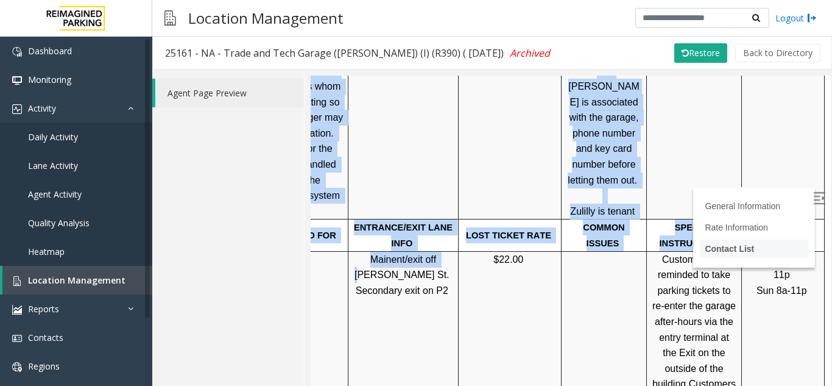
drag, startPoint x: 584, startPoint y: 226, endPoint x: 708, endPoint y: 237, distance: 124.2
click at [813, 191] on img at bounding box center [819, 197] width 12 height 12
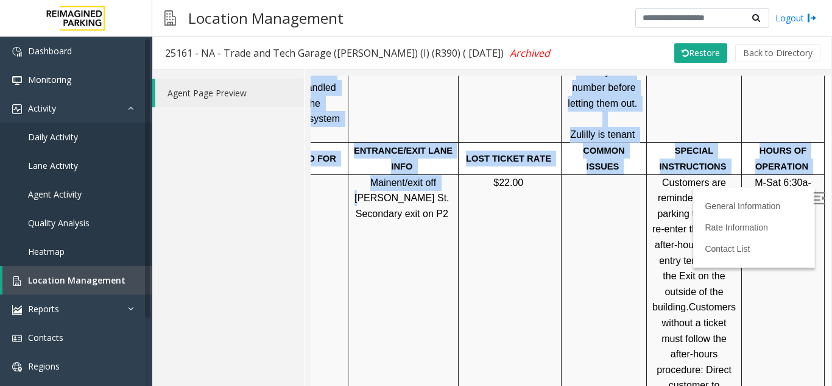
scroll to position [487, 163]
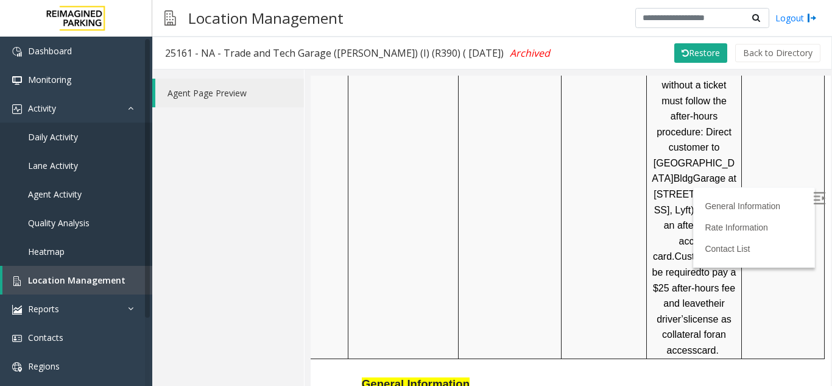
scroll to position [767, 163]
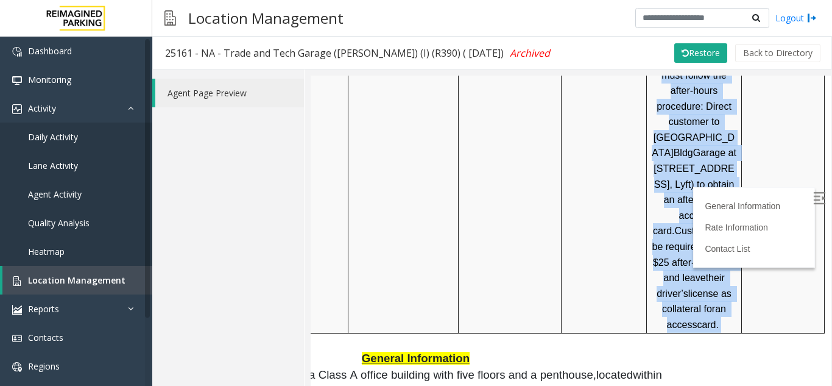
drag, startPoint x: 648, startPoint y: 159, endPoint x: 721, endPoint y: 237, distance: 106.5
click at [721, 237] on p "Customers are reminded to take parking tickets to re-enter the garage after-hou…" at bounding box center [694, 121] width 86 height 421
copy p "Customers are reminded to take parking tickets to re-enter the garage after-hou…"
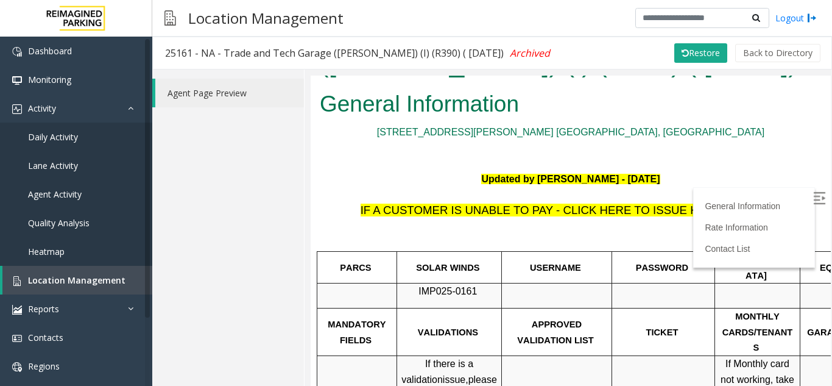
scroll to position [0, 0]
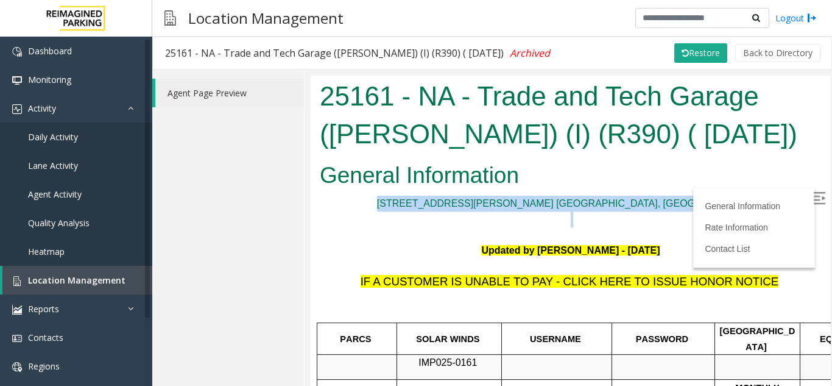
drag, startPoint x: 501, startPoint y: 201, endPoint x: 646, endPoint y: 211, distance: 145.4
click at [667, 208] on p "2601 Elliott Ave. Seattle, WA" at bounding box center [571, 203] width 502 height 16
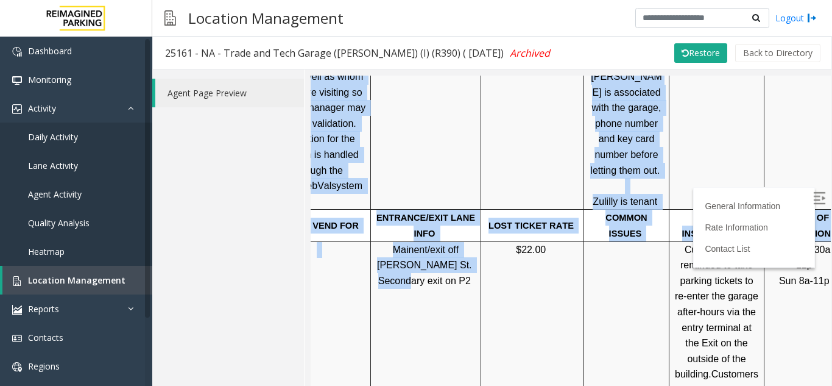
scroll to position [436, 163]
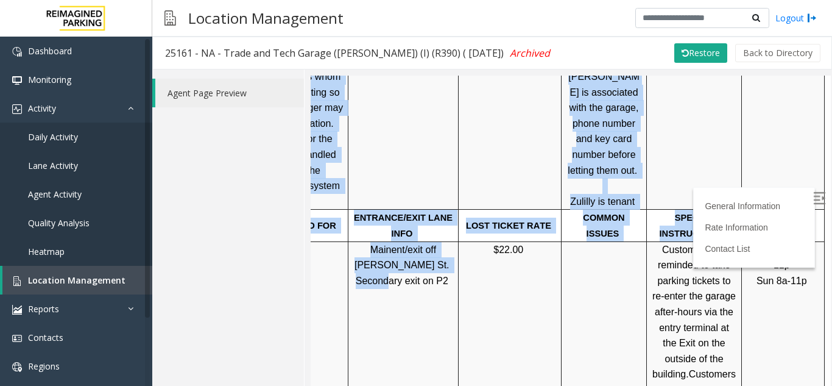
drag, startPoint x: 551, startPoint y: 271, endPoint x: 641, endPoint y: 270, distance: 89.6
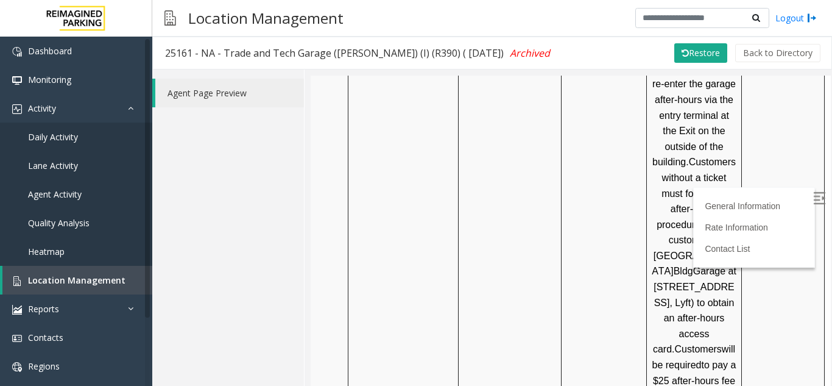
scroll to position [680, 163]
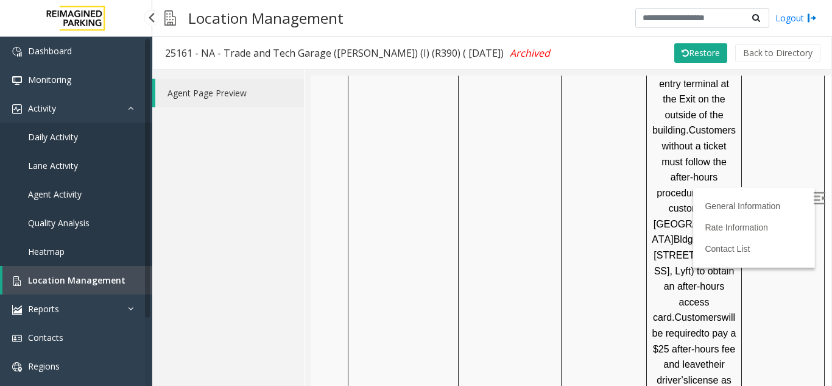
click at [65, 278] on span "Location Management" at bounding box center [76, 280] width 97 height 12
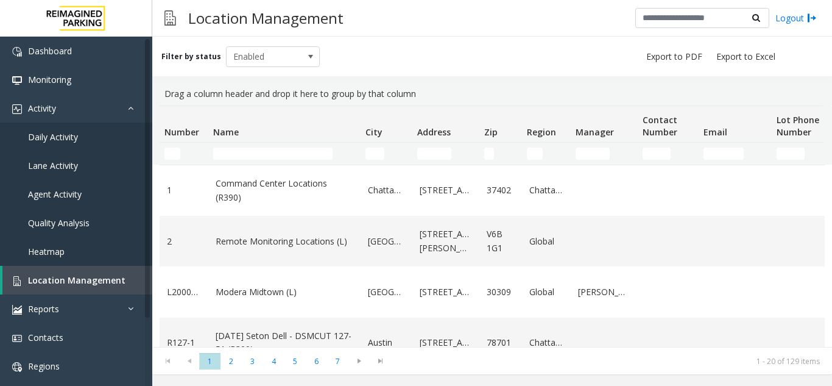
click at [299, 26] on h3 "Location Management" at bounding box center [266, 18] width 168 height 30
click at [430, 157] on input "Address Filter" at bounding box center [434, 153] width 34 height 12
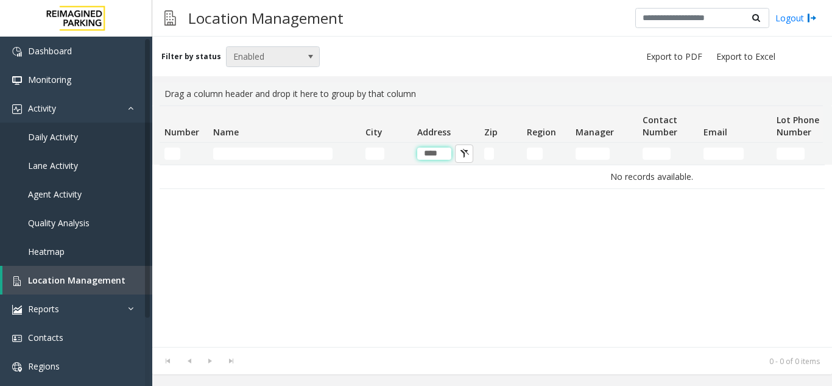
type input "****"
click at [274, 62] on span "Enabled" at bounding box center [264, 56] width 74 height 19
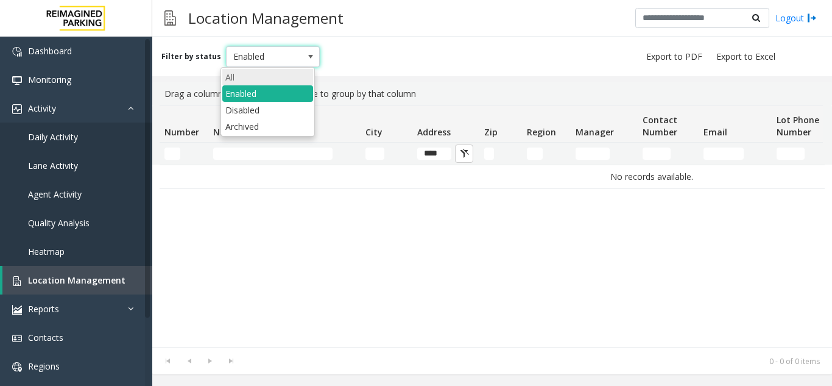
click at [277, 73] on li "All" at bounding box center [267, 77] width 91 height 16
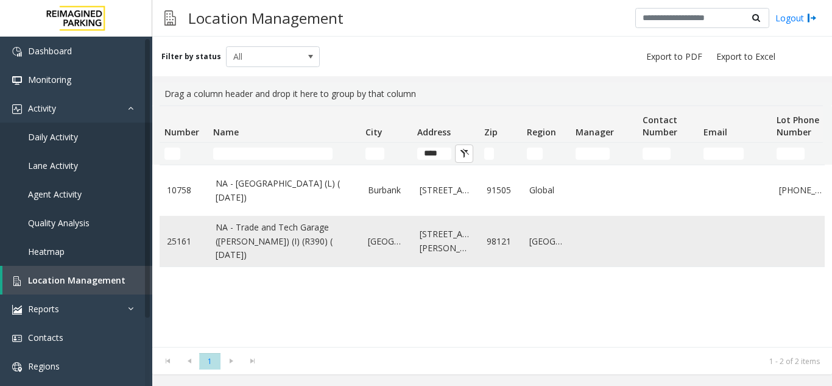
click at [364, 238] on td "Seattle" at bounding box center [387, 241] width 52 height 51
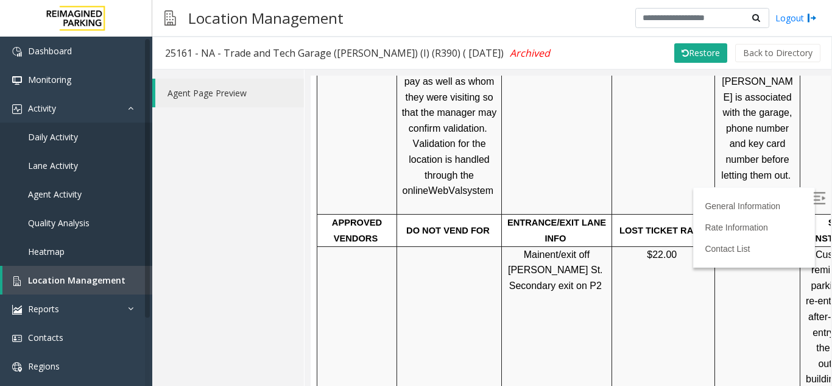
scroll to position [609, 0]
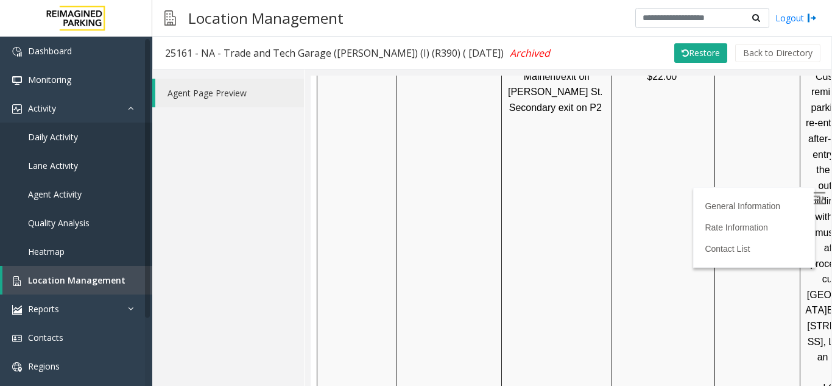
click at [812, 204] on label at bounding box center [821, 199] width 18 height 18
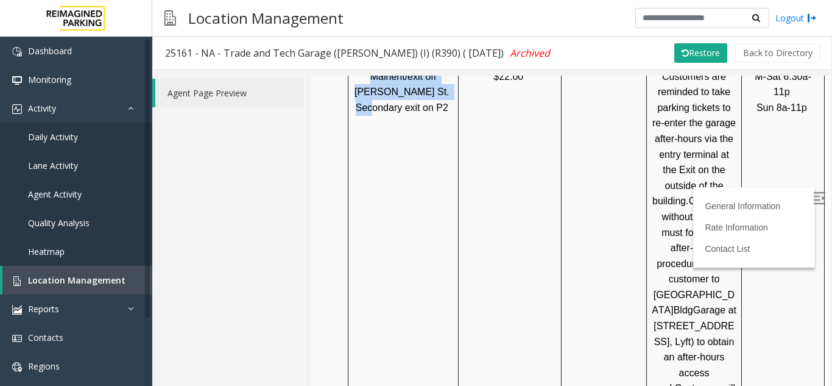
drag, startPoint x: 529, startPoint y: 221, endPoint x: 622, endPoint y: 222, distance: 93.2
click at [512, 222] on td "$22.00" at bounding box center [510, 279] width 103 height 422
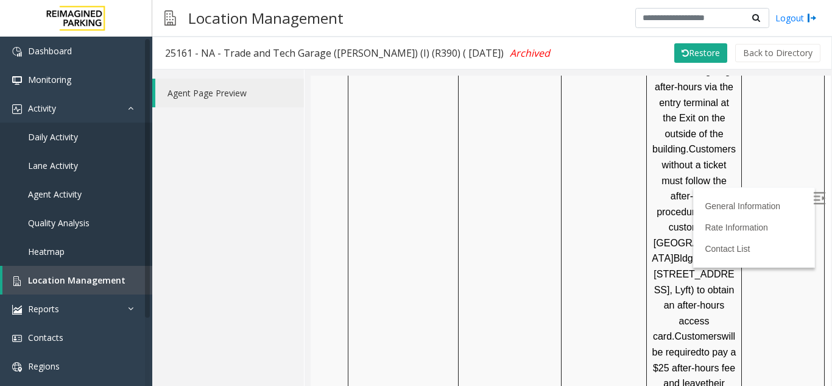
scroll to position [670, 163]
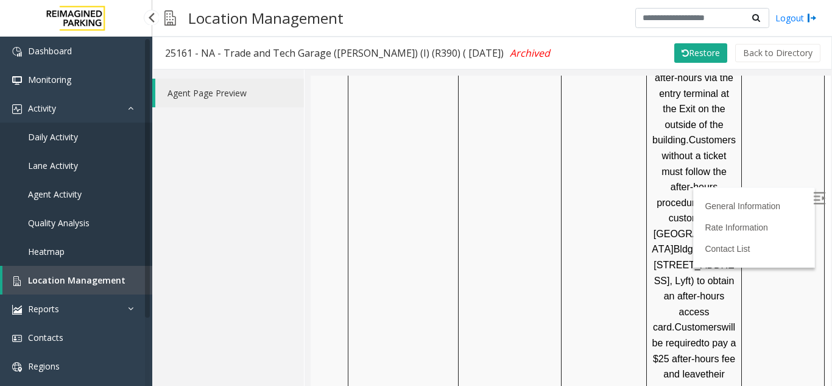
click at [105, 275] on span "Location Management" at bounding box center [76, 280] width 97 height 12
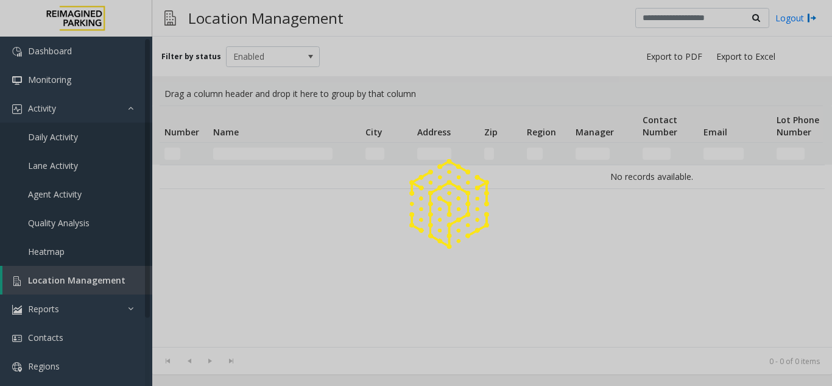
click at [105, 275] on div at bounding box center [416, 193] width 832 height 386
click at [285, 149] on div at bounding box center [416, 193] width 832 height 386
click at [286, 151] on div at bounding box center [416, 193] width 832 height 386
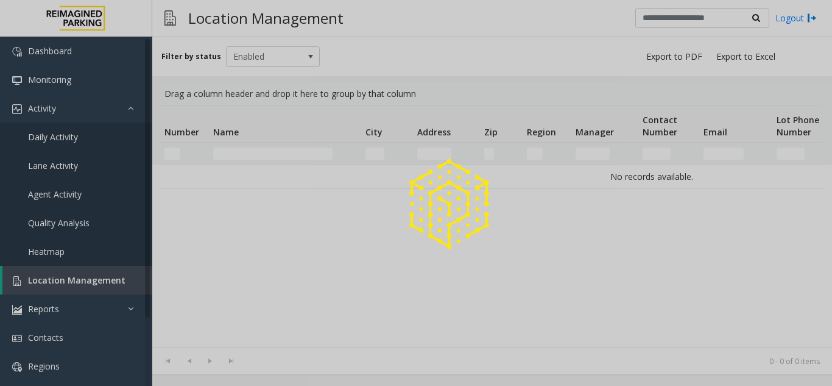
click at [286, 151] on div at bounding box center [416, 193] width 832 height 386
click at [288, 158] on div at bounding box center [416, 193] width 832 height 386
click at [280, 156] on div at bounding box center [416, 193] width 832 height 386
click at [269, 152] on div at bounding box center [416, 193] width 832 height 386
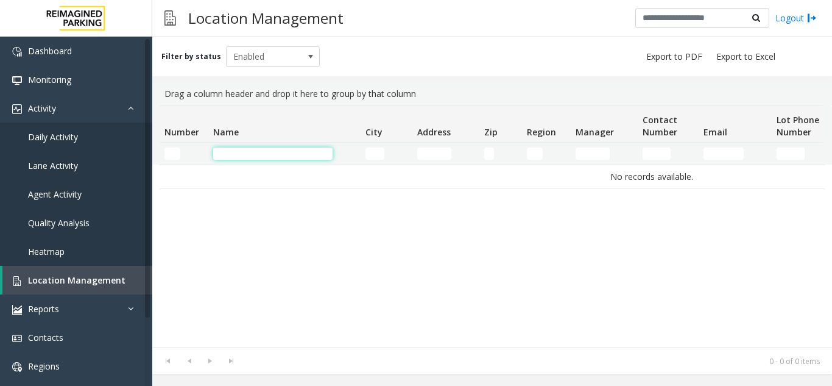
click at [257, 155] on input "Name Filter" at bounding box center [272, 153] width 119 height 12
click at [122, 250] on link "Heatmap" at bounding box center [76, 251] width 152 height 29
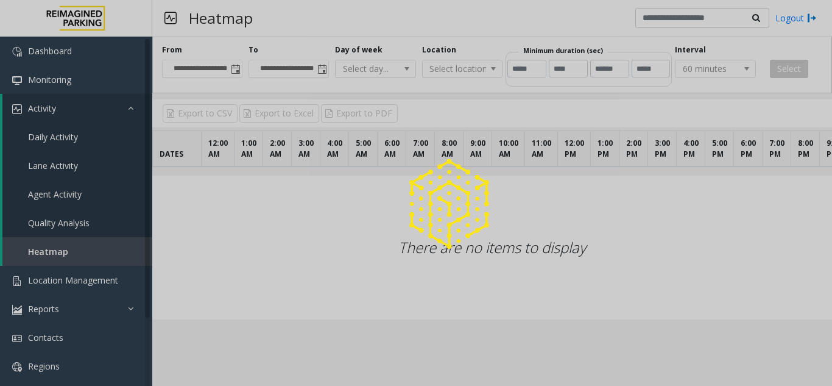
click at [107, 270] on div at bounding box center [416, 193] width 832 height 386
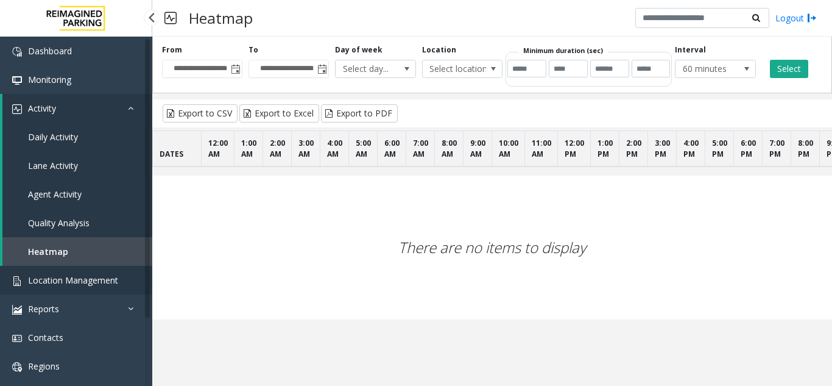
click at [107, 275] on span "Location Management" at bounding box center [73, 280] width 90 height 12
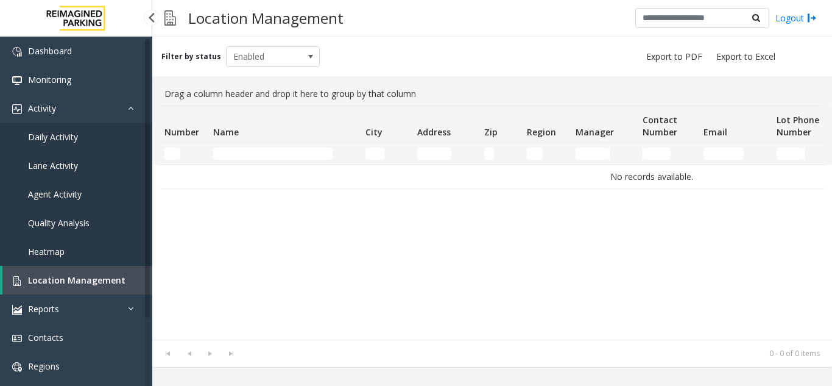
click at [94, 278] on span "Location Management" at bounding box center [76, 280] width 97 height 12
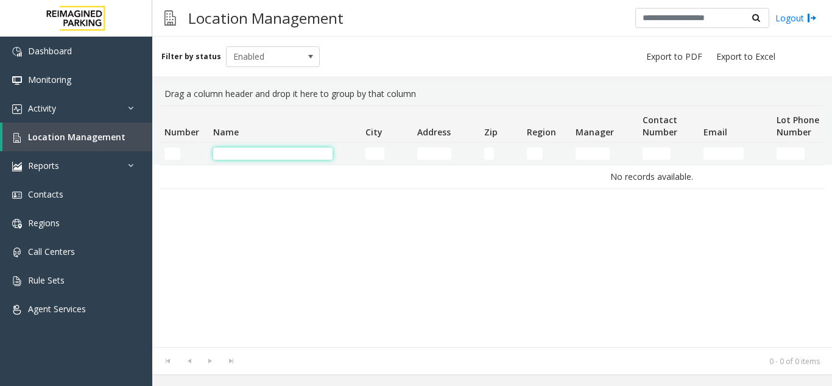
click at [254, 149] on input "Name Filter" at bounding box center [272, 153] width 119 height 12
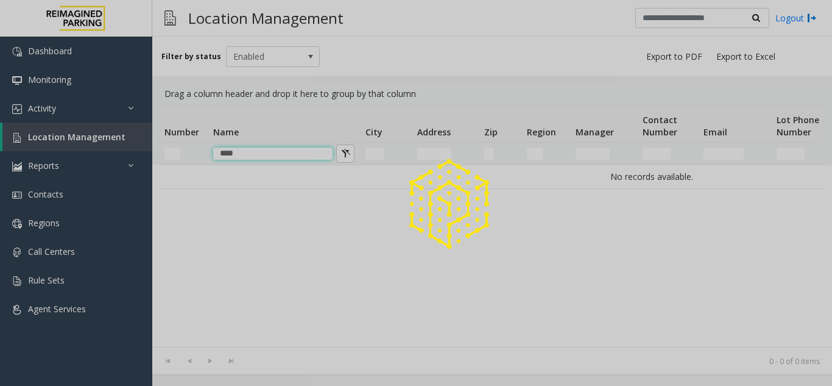
type input "****"
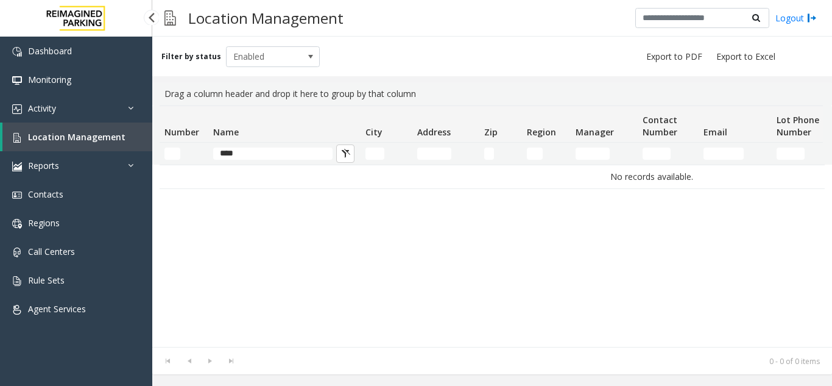
click at [105, 143] on link "Location Management" at bounding box center [77, 136] width 150 height 29
click at [300, 154] on input "****" at bounding box center [272, 153] width 119 height 12
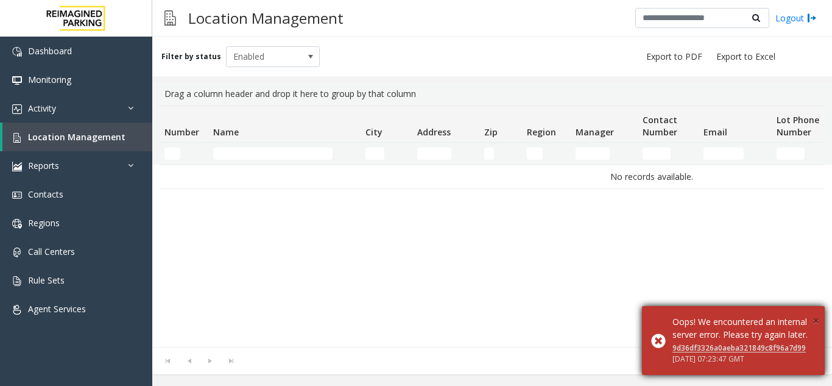
click at [819, 312] on span "×" at bounding box center [816, 320] width 7 height 16
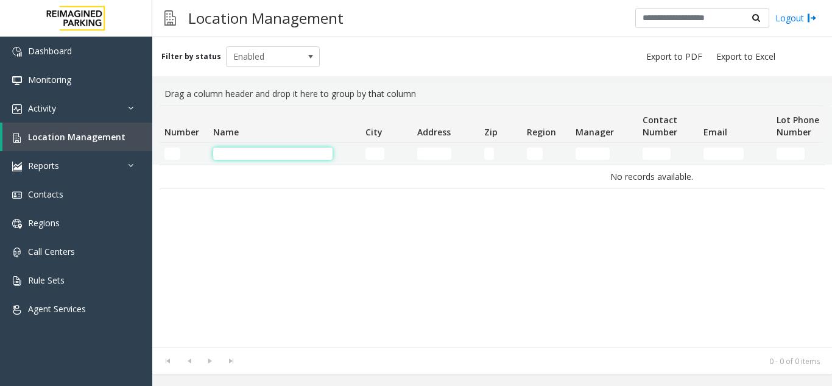
click at [237, 152] on input "Name Filter" at bounding box center [272, 153] width 119 height 12
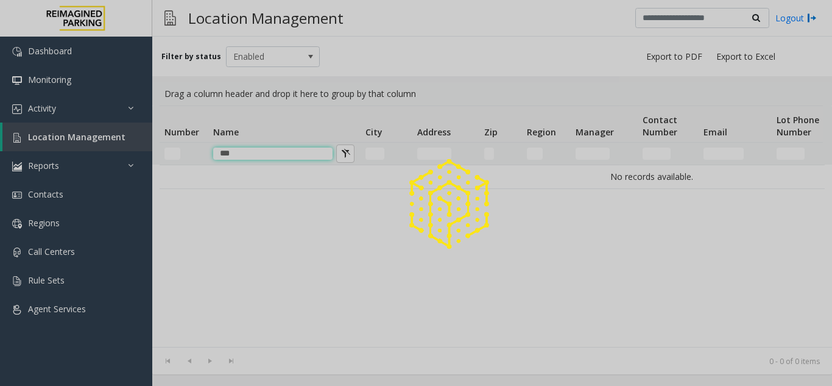
type input "***"
click at [87, 113] on div at bounding box center [416, 193] width 832 height 386
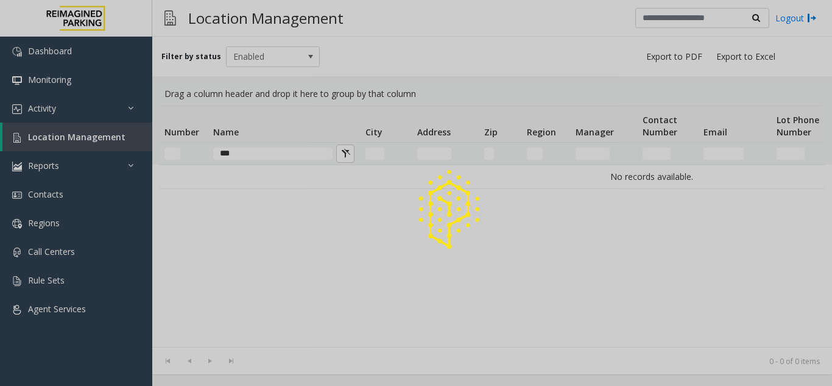
click at [87, 113] on div at bounding box center [416, 193] width 832 height 386
click at [85, 207] on div at bounding box center [416, 193] width 832 height 386
click at [275, 152] on div at bounding box center [416, 193] width 832 height 386
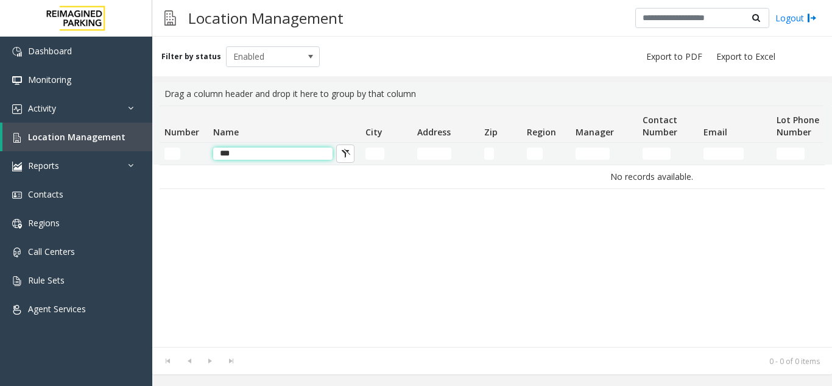
click at [286, 155] on input "***" at bounding box center [272, 153] width 119 height 12
click at [425, 74] on div "Filter by status Enabled" at bounding box center [492, 57] width 680 height 40
click at [80, 122] on link "Location Management" at bounding box center [77, 136] width 150 height 29
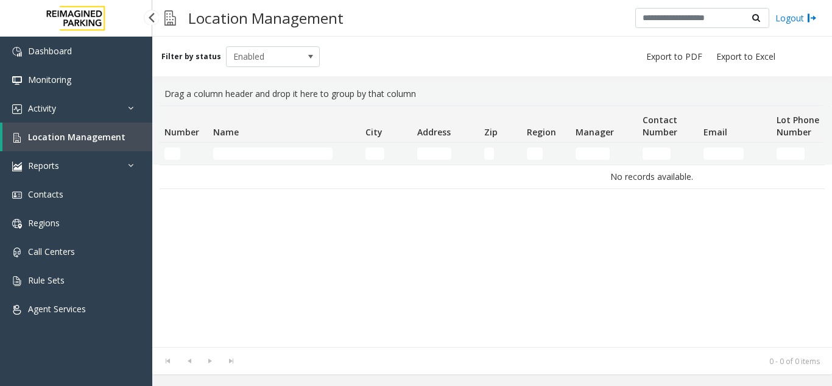
click at [85, 135] on span "Location Management" at bounding box center [76, 137] width 97 height 12
click at [96, 108] on link "Activity" at bounding box center [76, 108] width 152 height 29
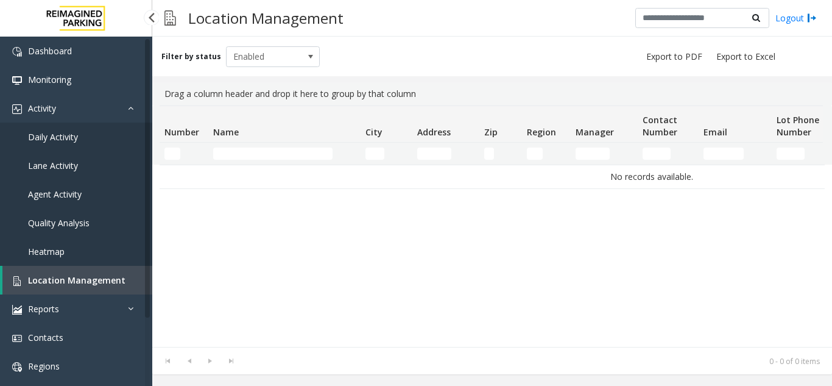
click at [101, 129] on link "Daily Activity" at bounding box center [76, 136] width 152 height 29
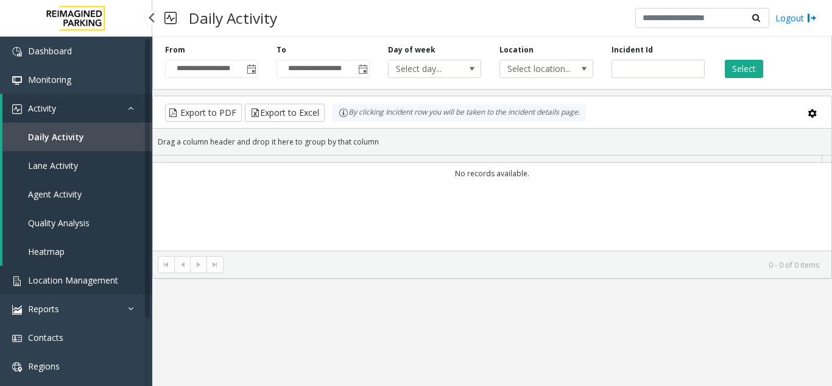
click at [108, 274] on span "Location Management" at bounding box center [73, 280] width 90 height 12
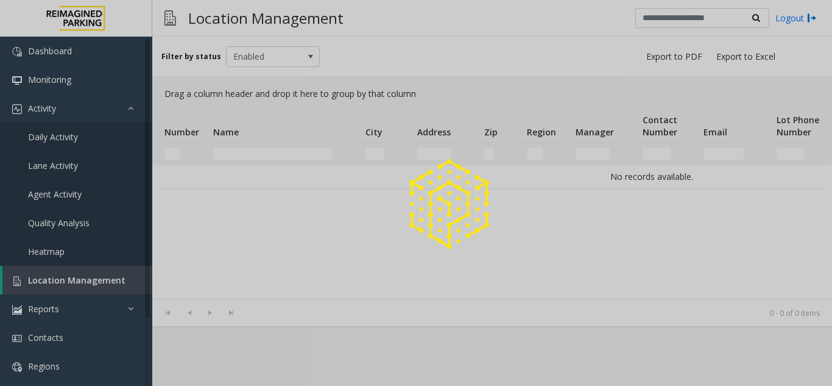
click at [108, 274] on div at bounding box center [416, 193] width 832 height 386
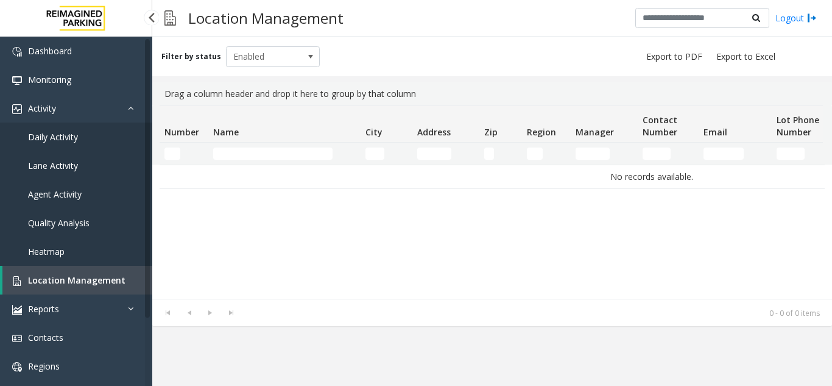
click at [125, 276] on link "Location Management" at bounding box center [77, 280] width 150 height 29
click at [121, 278] on link "Location Management" at bounding box center [77, 280] width 150 height 29
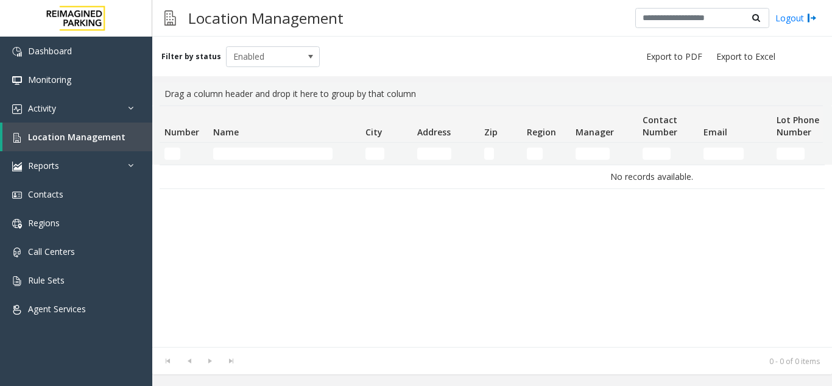
click at [305, 68] on div "Filter by status Enabled" at bounding box center [492, 57] width 680 height 40
click at [306, 58] on span at bounding box center [311, 57] width 10 height 10
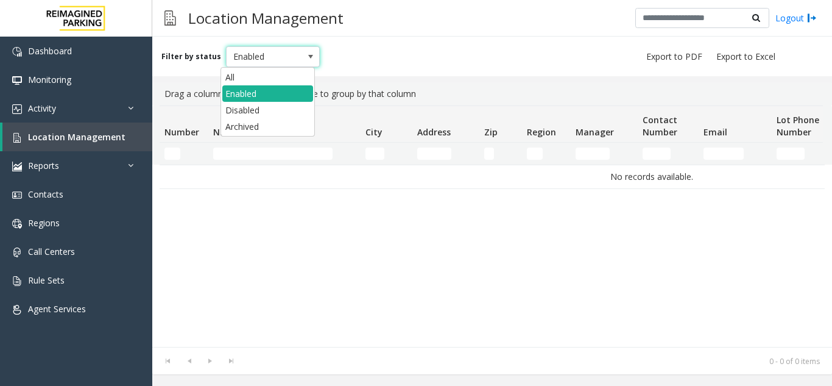
click at [306, 58] on span at bounding box center [311, 57] width 10 height 10
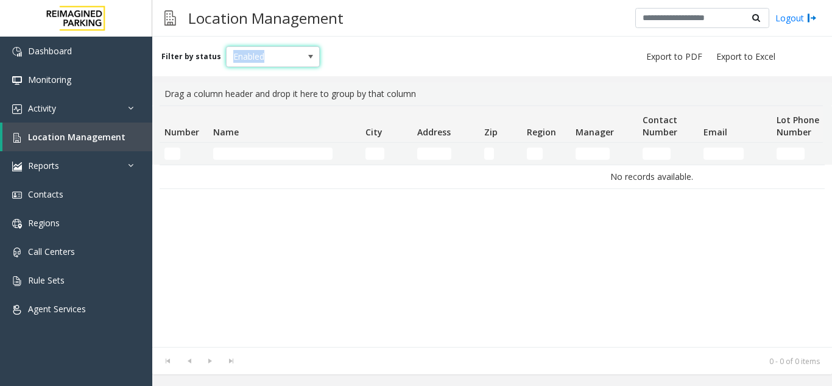
click at [306, 58] on span at bounding box center [311, 57] width 10 height 10
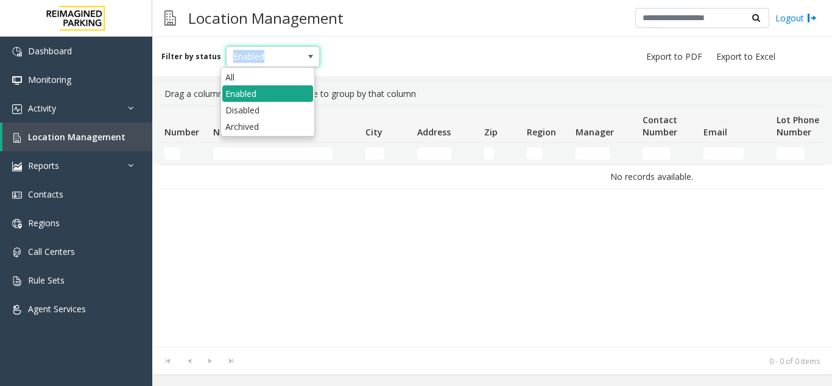
click at [291, 90] on li "Enabled" at bounding box center [267, 93] width 91 height 16
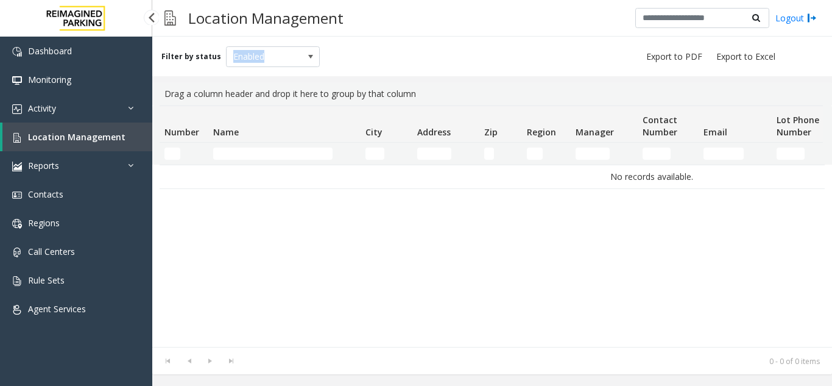
click at [126, 144] on link "Location Management" at bounding box center [77, 136] width 150 height 29
